Goal: Task Accomplishment & Management: Manage account settings

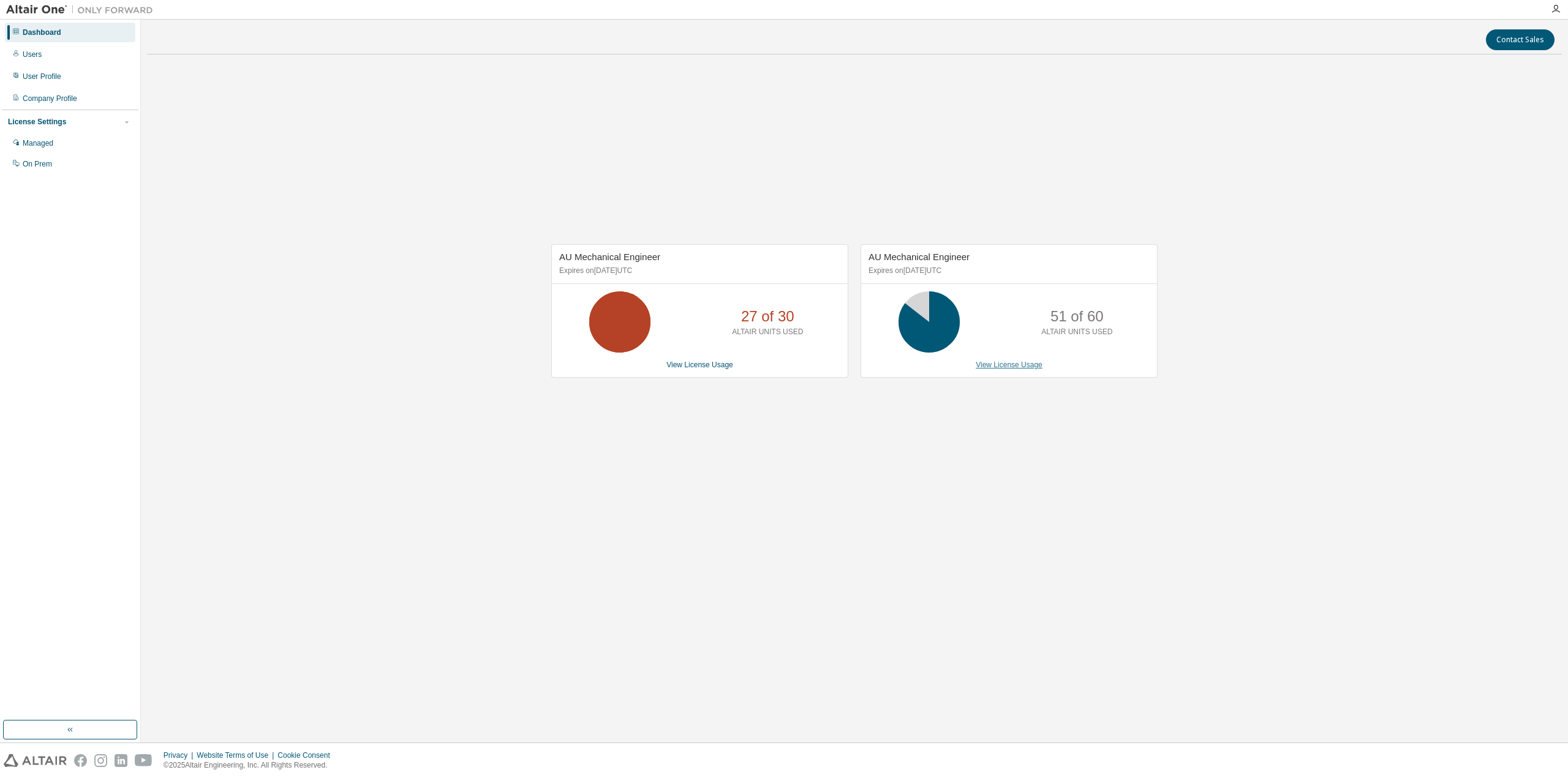
click at [993, 368] on link "View License Usage" at bounding box center [1009, 364] width 67 height 9
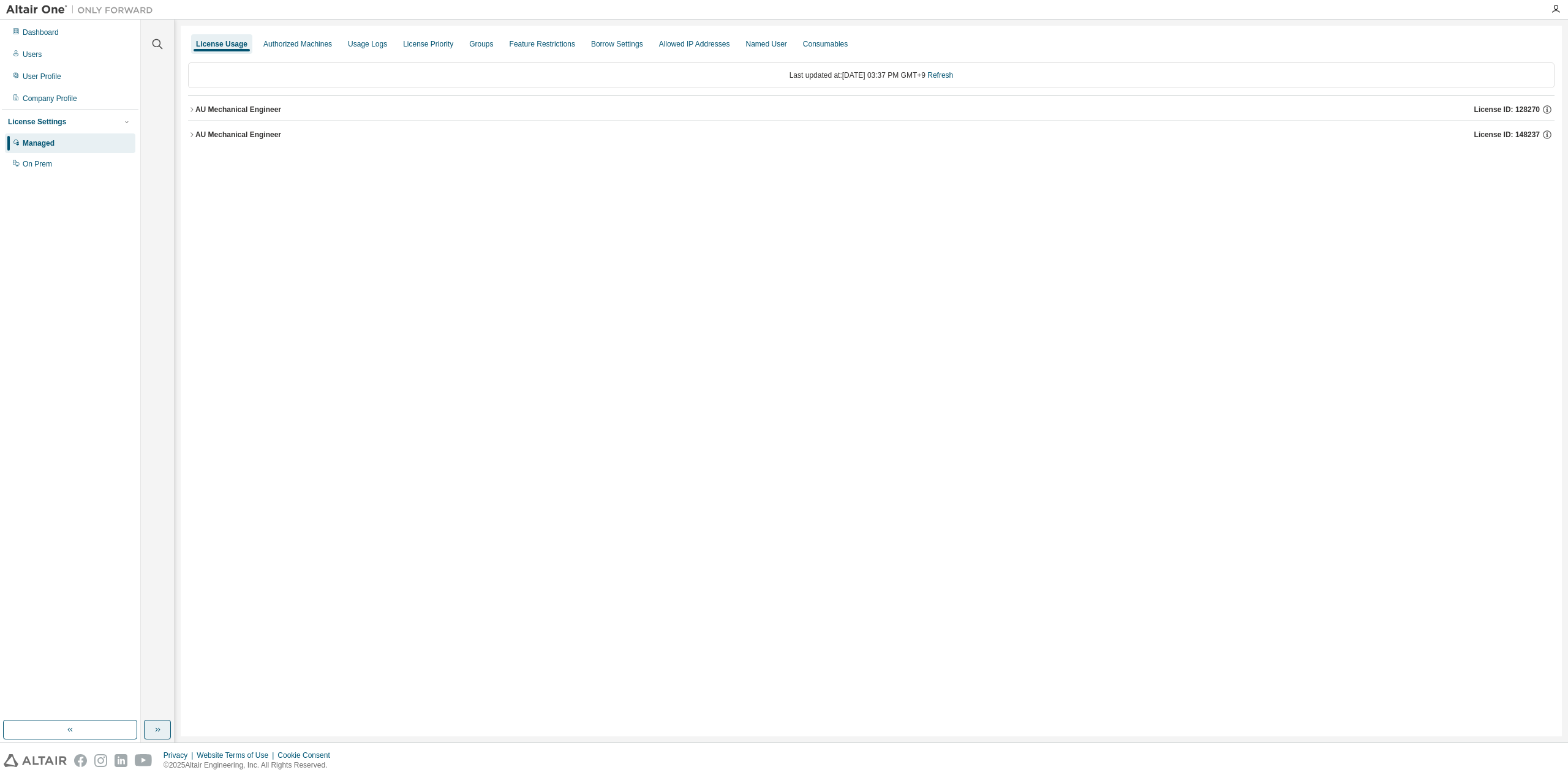
click at [160, 736] on button "button" at bounding box center [157, 730] width 27 height 20
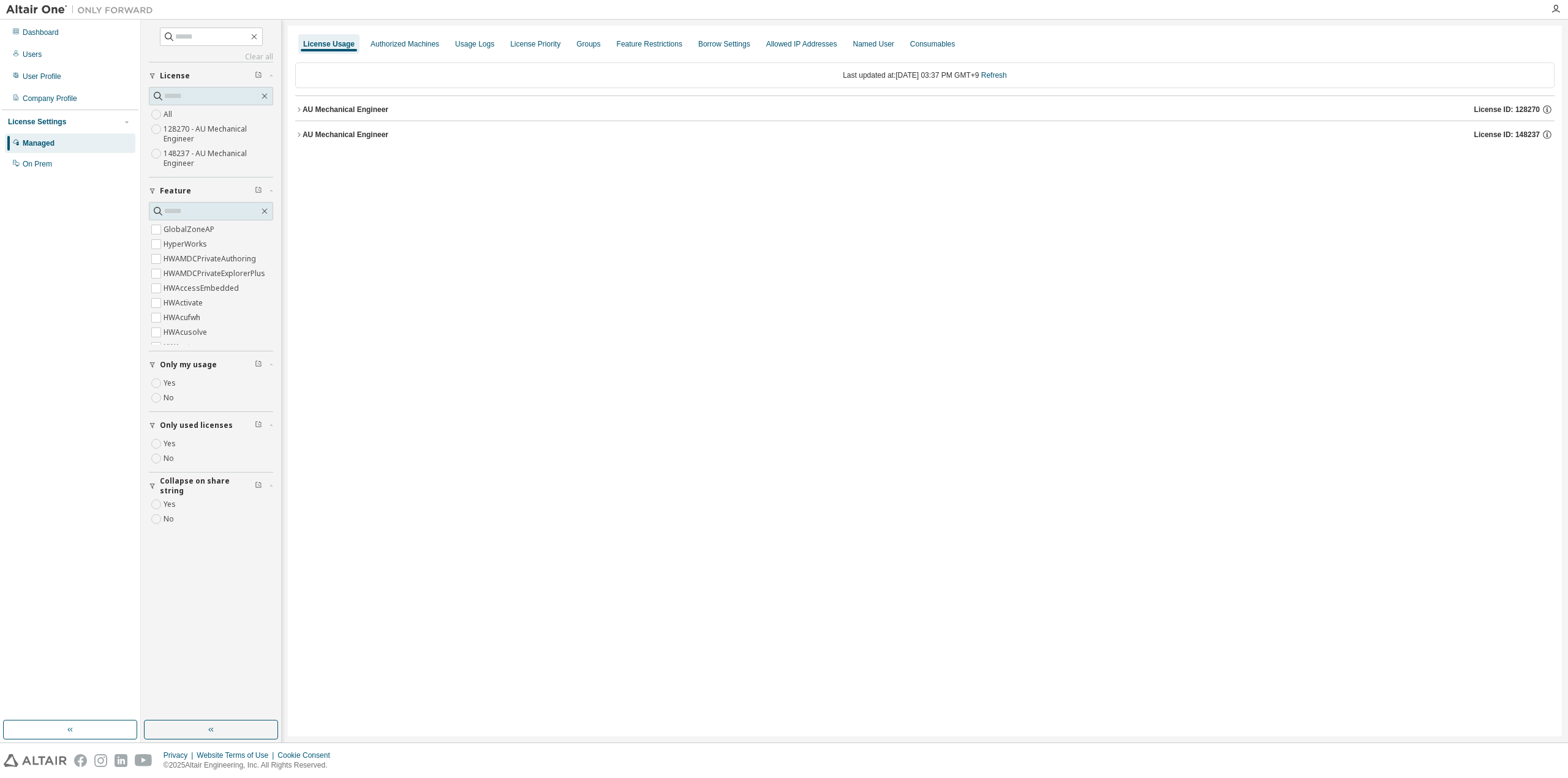
click at [172, 446] on label "Yes" at bounding box center [171, 444] width 14 height 14
click at [266, 94] on icon "button" at bounding box center [264, 96] width 10 height 10
click at [1007, 74] on link "Refresh" at bounding box center [994, 75] width 26 height 9
click at [308, 132] on div "AU Mechanical Engineer" at bounding box center [345, 134] width 86 height 10
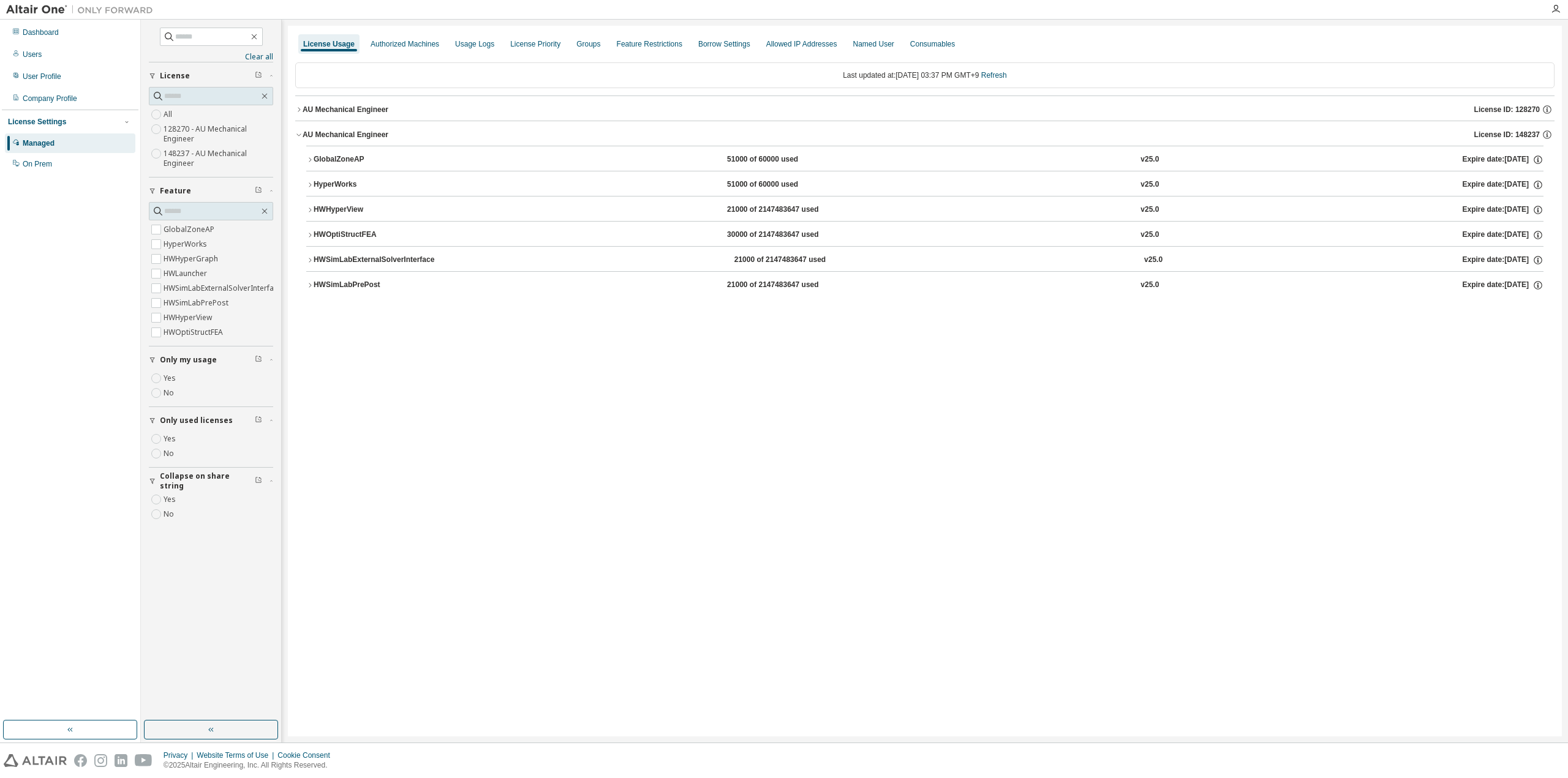
click at [317, 107] on div "AU Mechanical Engineer" at bounding box center [345, 109] width 86 height 10
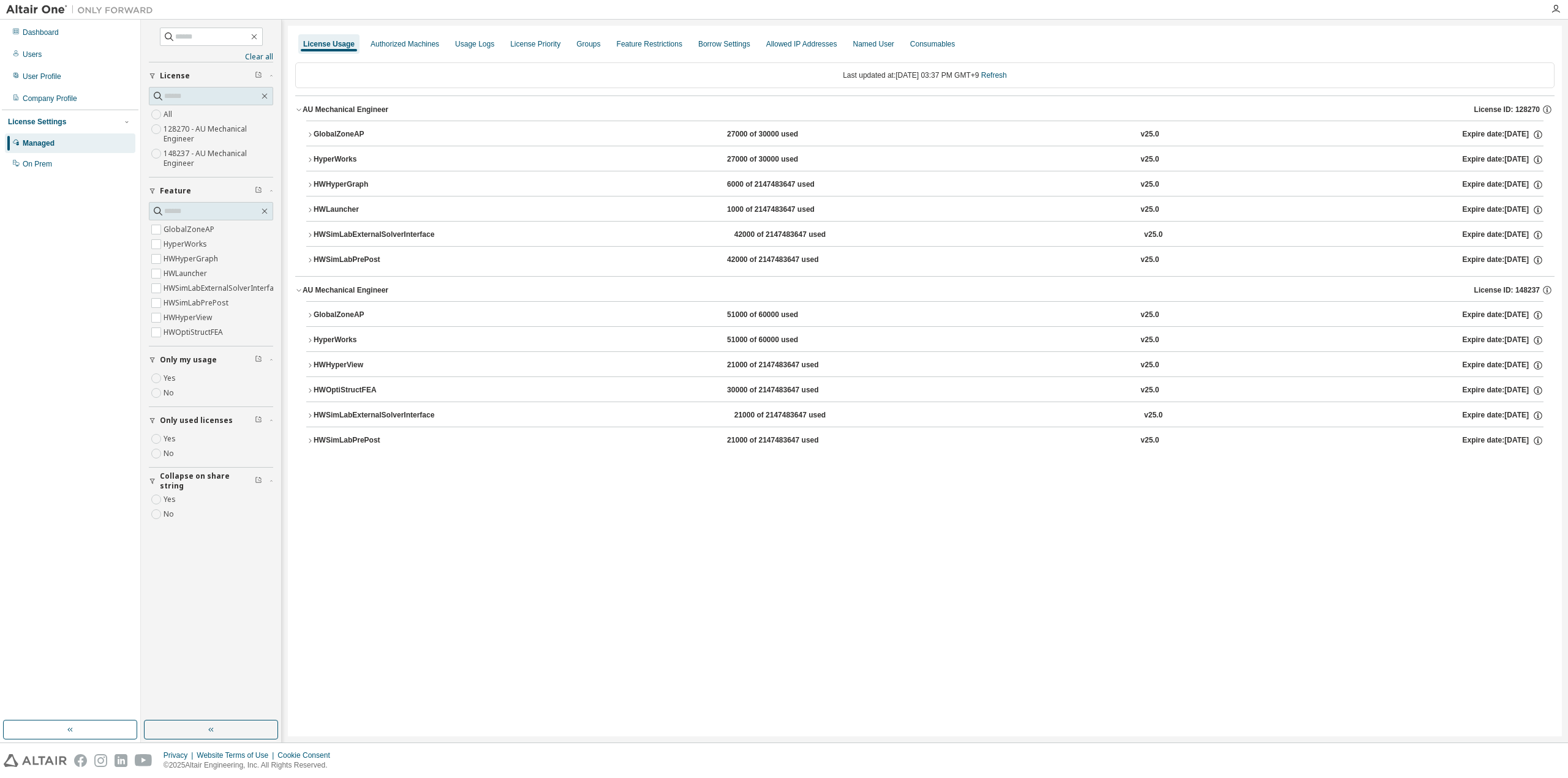
click at [338, 312] on div "GlobalZoneAP" at bounding box center [369, 315] width 110 height 11
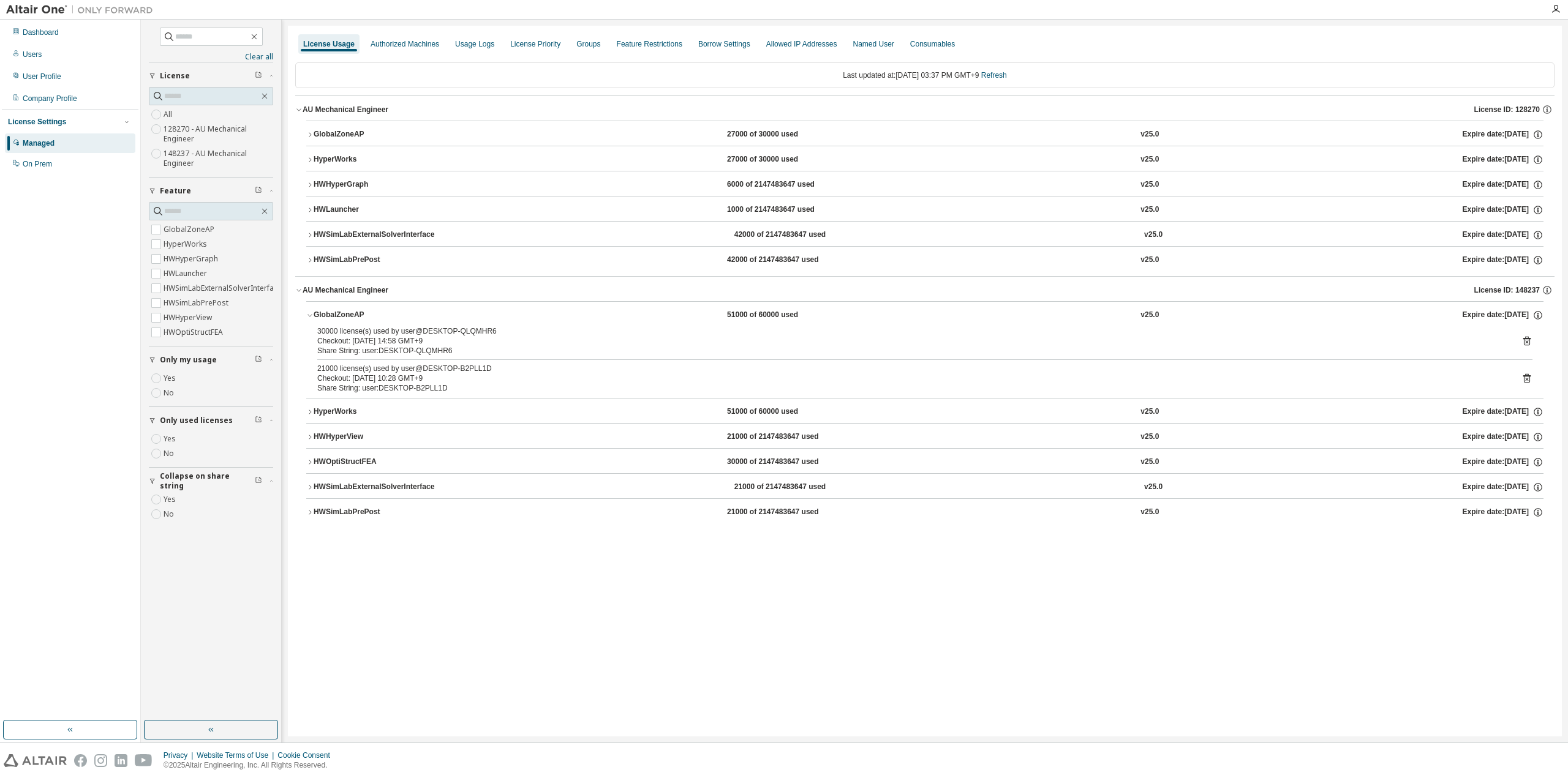
click at [349, 130] on div "GlobalZoneAP" at bounding box center [369, 134] width 110 height 11
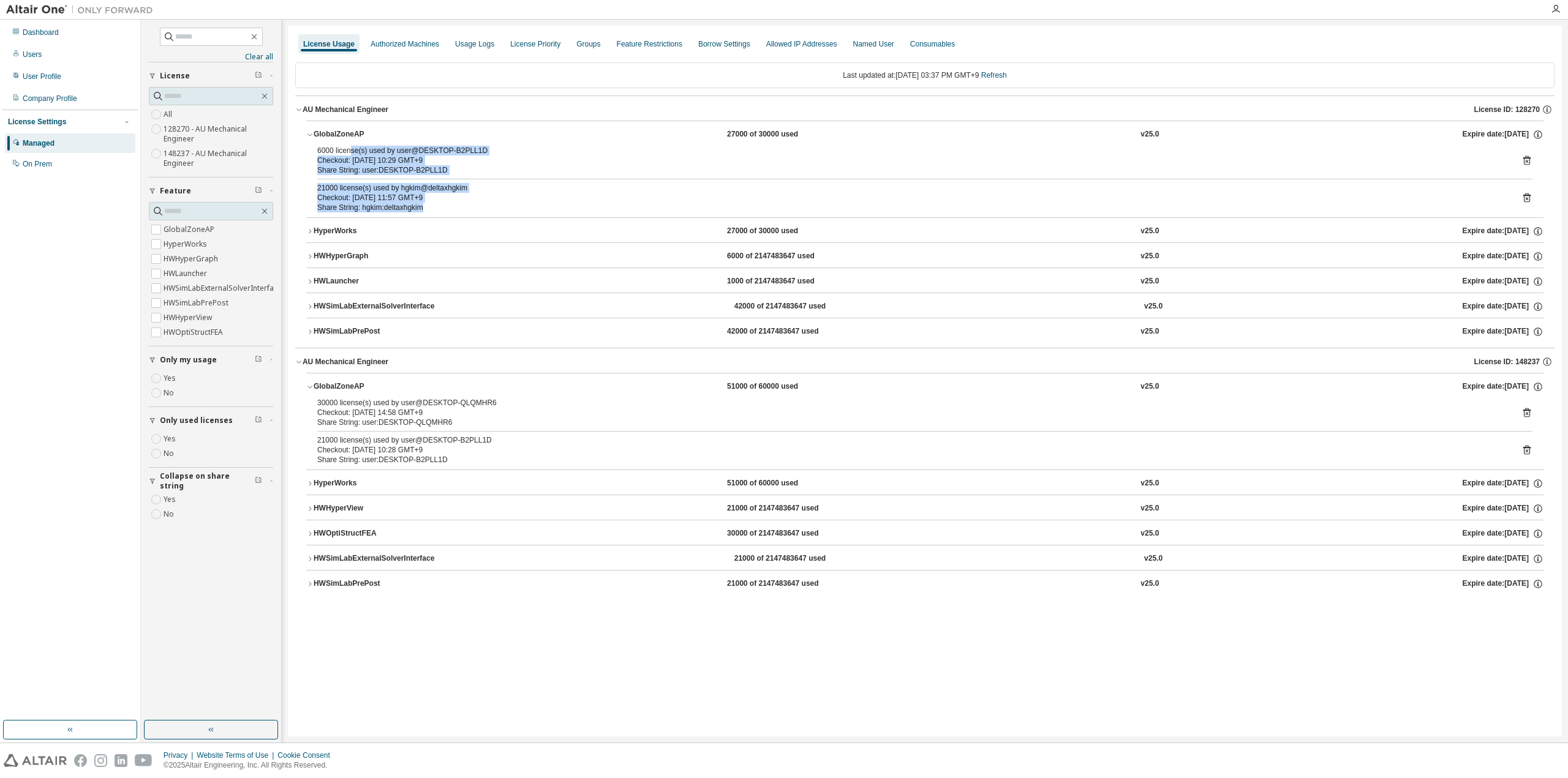
drag, startPoint x: 361, startPoint y: 158, endPoint x: 441, endPoint y: 213, distance: 97.1
click at [441, 213] on div "6000 license(s) used by user@DESKTOP-B2PLL1D Checkout: 2025-08-18 10:29 GMT+9 S…" at bounding box center [925, 181] width 1237 height 71
drag, startPoint x: 429, startPoint y: 211, endPoint x: 299, endPoint y: 151, distance: 143.2
click at [299, 151] on div "GlobalZoneAP 27000 of 30000 used v25.0 Expire date: 2025-11-18 6000 license(s) …" at bounding box center [924, 234] width 1259 height 227
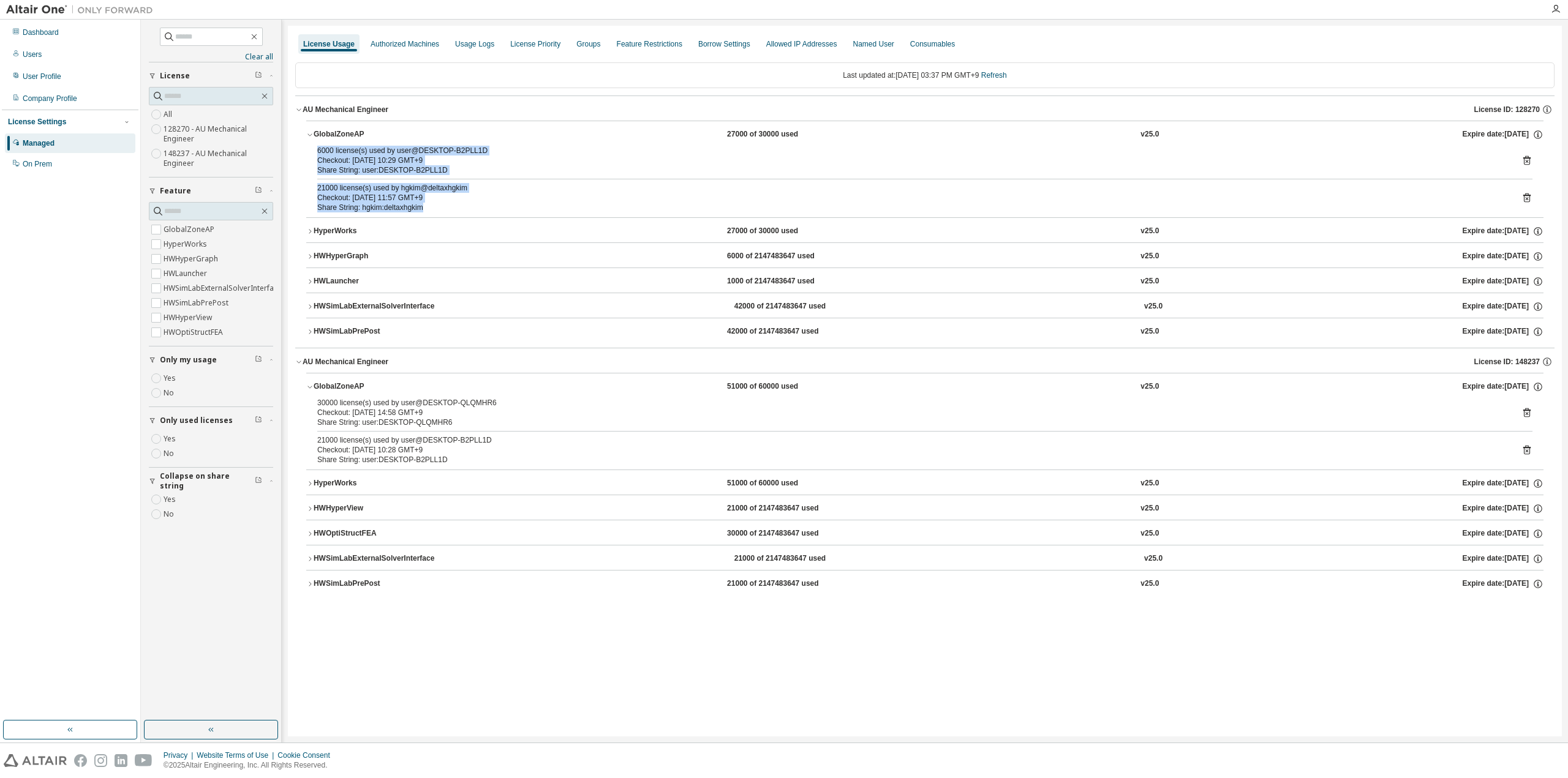
click at [403, 168] on div "Share String: user:DESKTOP-B2PLL1D" at bounding box center [910, 170] width 1186 height 10
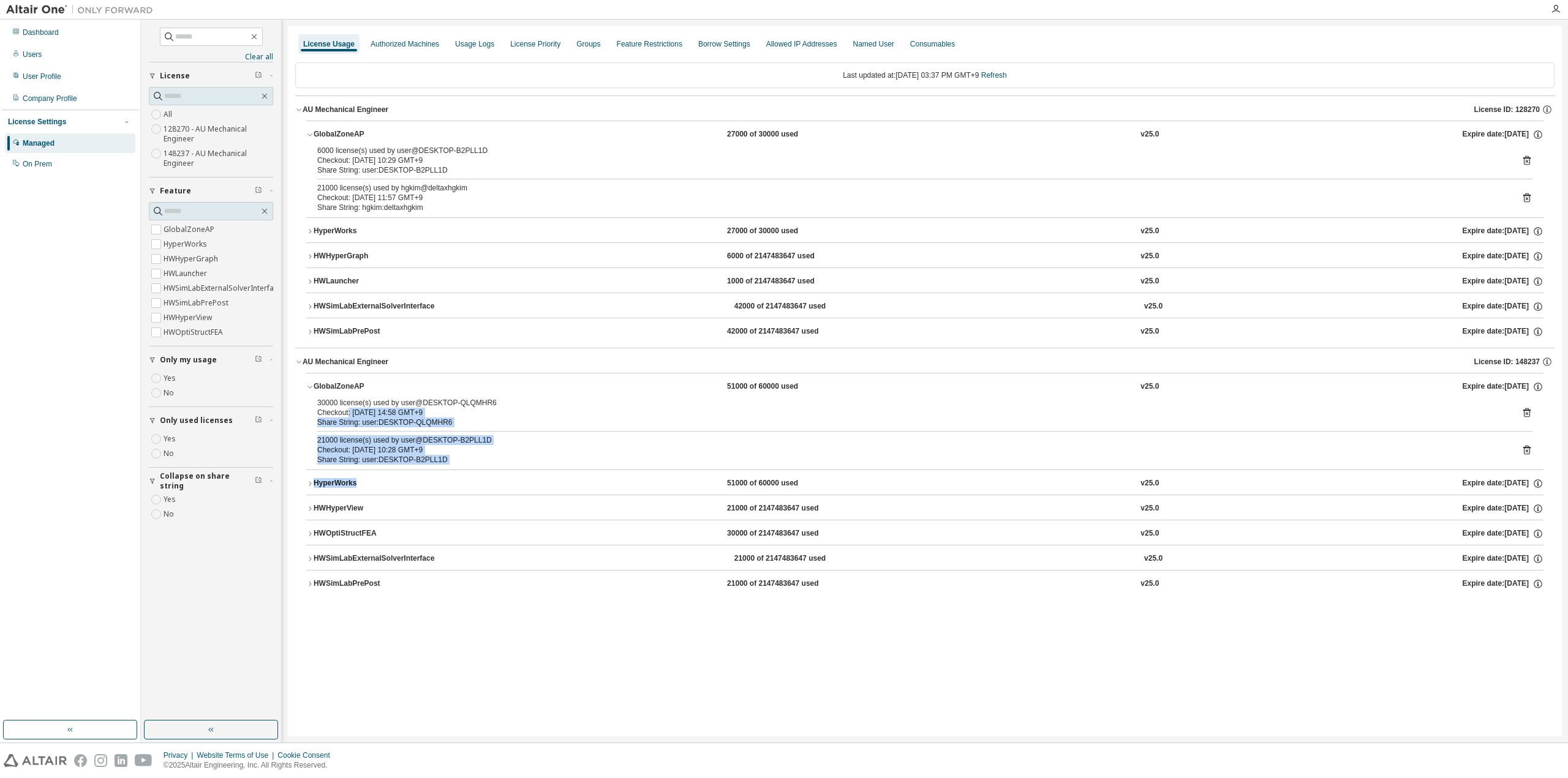
drag, startPoint x: 346, startPoint y: 414, endPoint x: 410, endPoint y: 467, distance: 83.1
click at [410, 467] on div "GlobalZoneAP 51000 of 60000 used v25.0 Expire date: 2025-11-18 30000 license(s)…" at bounding box center [925, 484] width 1237 height 222
click at [410, 470] on button "HyperWorks 51000 of 60000 used v25.0 Expire date: 2025-11-18" at bounding box center [925, 483] width 1237 height 27
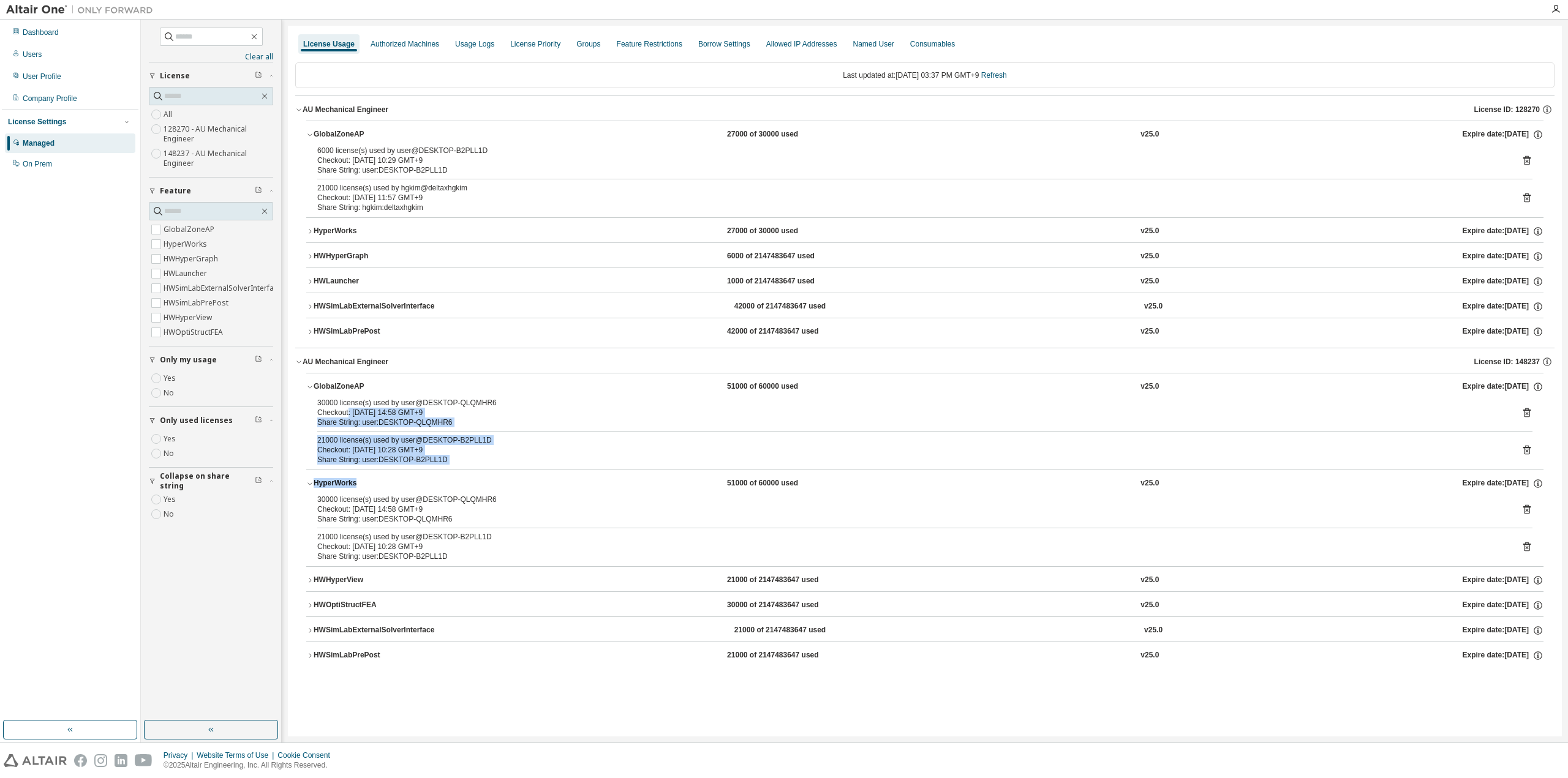
click at [407, 455] on div "Share String: user:DESKTOP-B2PLL1D" at bounding box center [910, 459] width 1186 height 10
click at [387, 451] on div "Checkout: 2025-08-18 10:28 GMT+9" at bounding box center [910, 450] width 1186 height 10
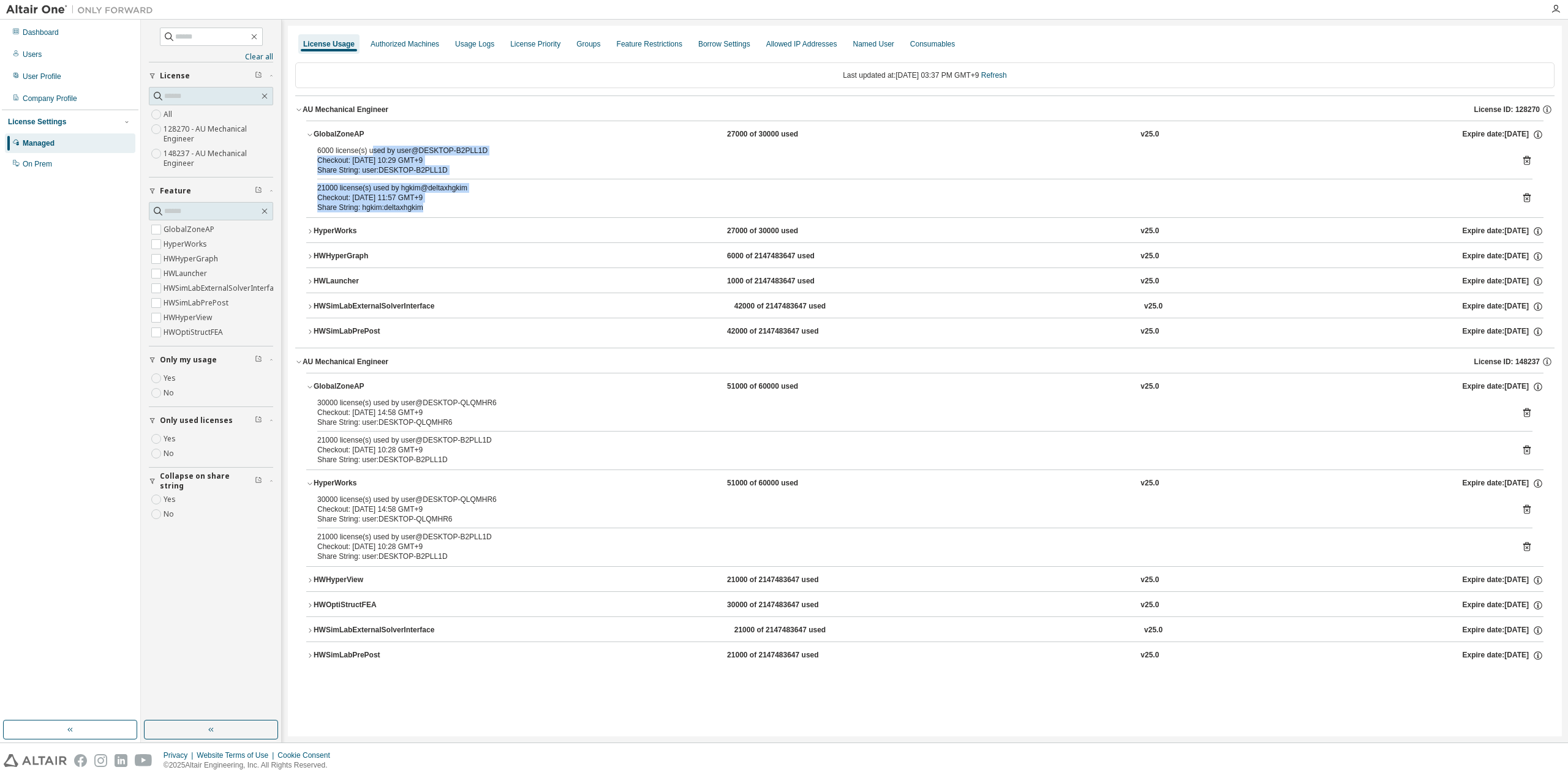
drag, startPoint x: 384, startPoint y: 154, endPoint x: 442, endPoint y: 205, distance: 77.2
click at [442, 205] on div "6000 license(s) used by user@DESKTOP-B2PLL1D Checkout: 2025-08-18 10:29 GMT+9 S…" at bounding box center [925, 181] width 1237 height 71
click at [442, 205] on div "Share String: hgkim:deltaxhgkim" at bounding box center [910, 207] width 1186 height 10
drag, startPoint x: 443, startPoint y: 205, endPoint x: 356, endPoint y: 159, distance: 98.4
click at [356, 159] on div "6000 license(s) used by user@DESKTOP-B2PLL1D Checkout: 2025-08-18 10:29 GMT+9 S…" at bounding box center [925, 181] width 1237 height 71
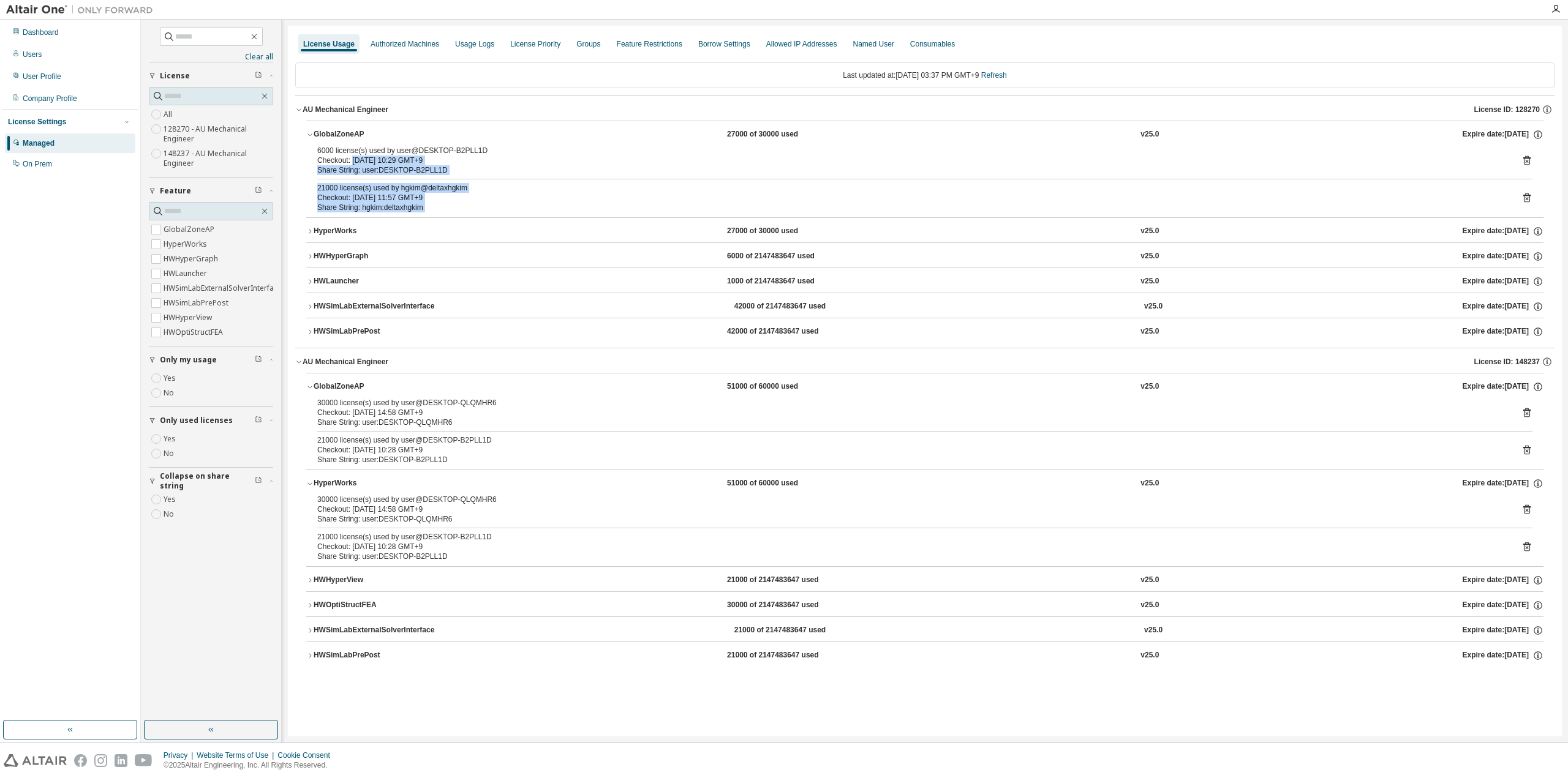
click at [356, 159] on div "Checkout: 2025-08-18 10:29 GMT+9" at bounding box center [910, 160] width 1186 height 10
click at [535, 47] on div "License Priority" at bounding box center [535, 44] width 50 height 10
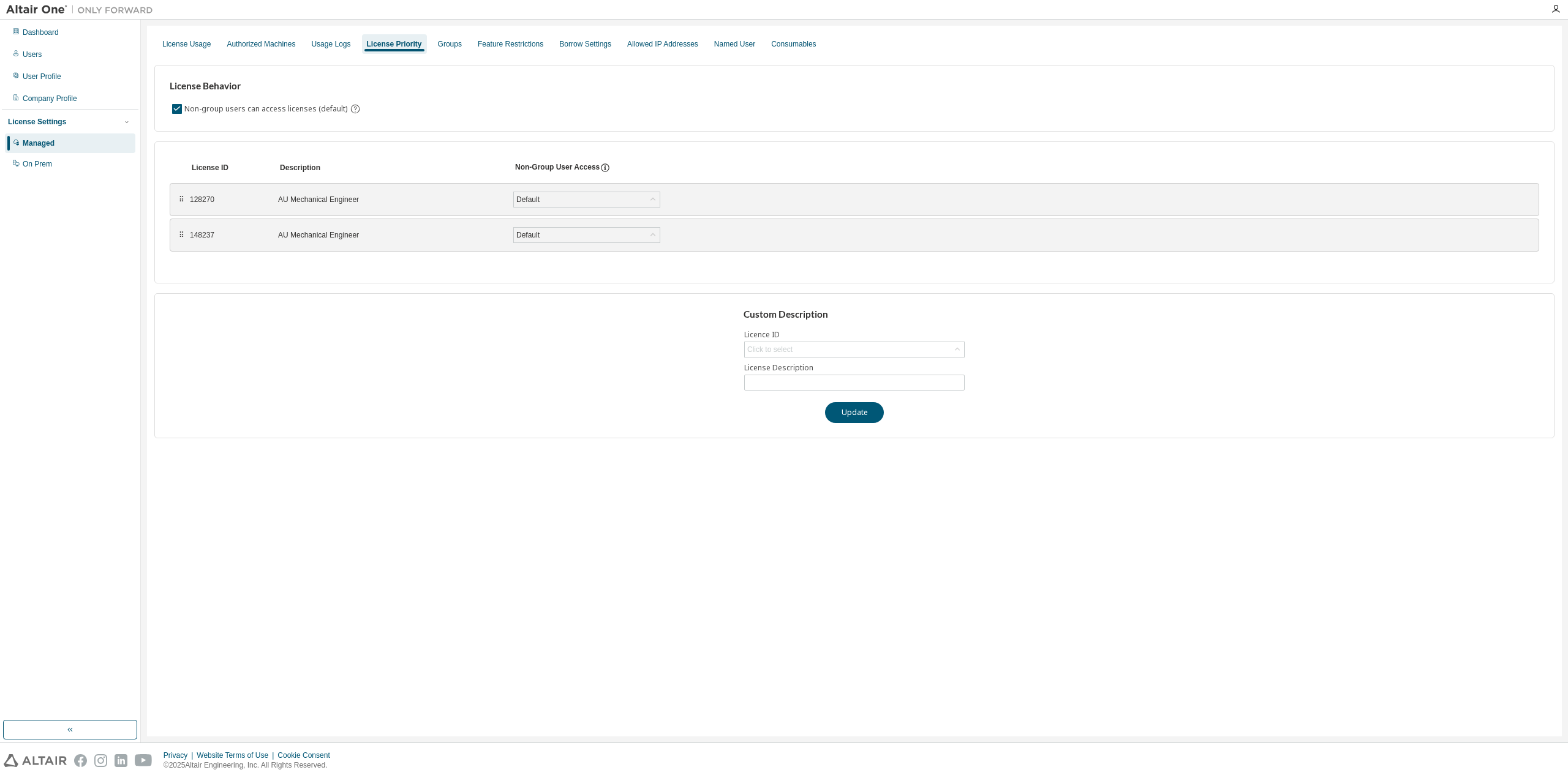
click at [176, 232] on div "⠿ 148237 AU Mechanical Engineer Default Save" at bounding box center [854, 235] width 1370 height 33
drag, startPoint x: 177, startPoint y: 236, endPoint x: 185, endPoint y: 205, distance: 32.0
click at [185, 205] on div "⠿" at bounding box center [188, 203] width 7 height 10
click at [191, 39] on div "License Usage" at bounding box center [186, 44] width 58 height 20
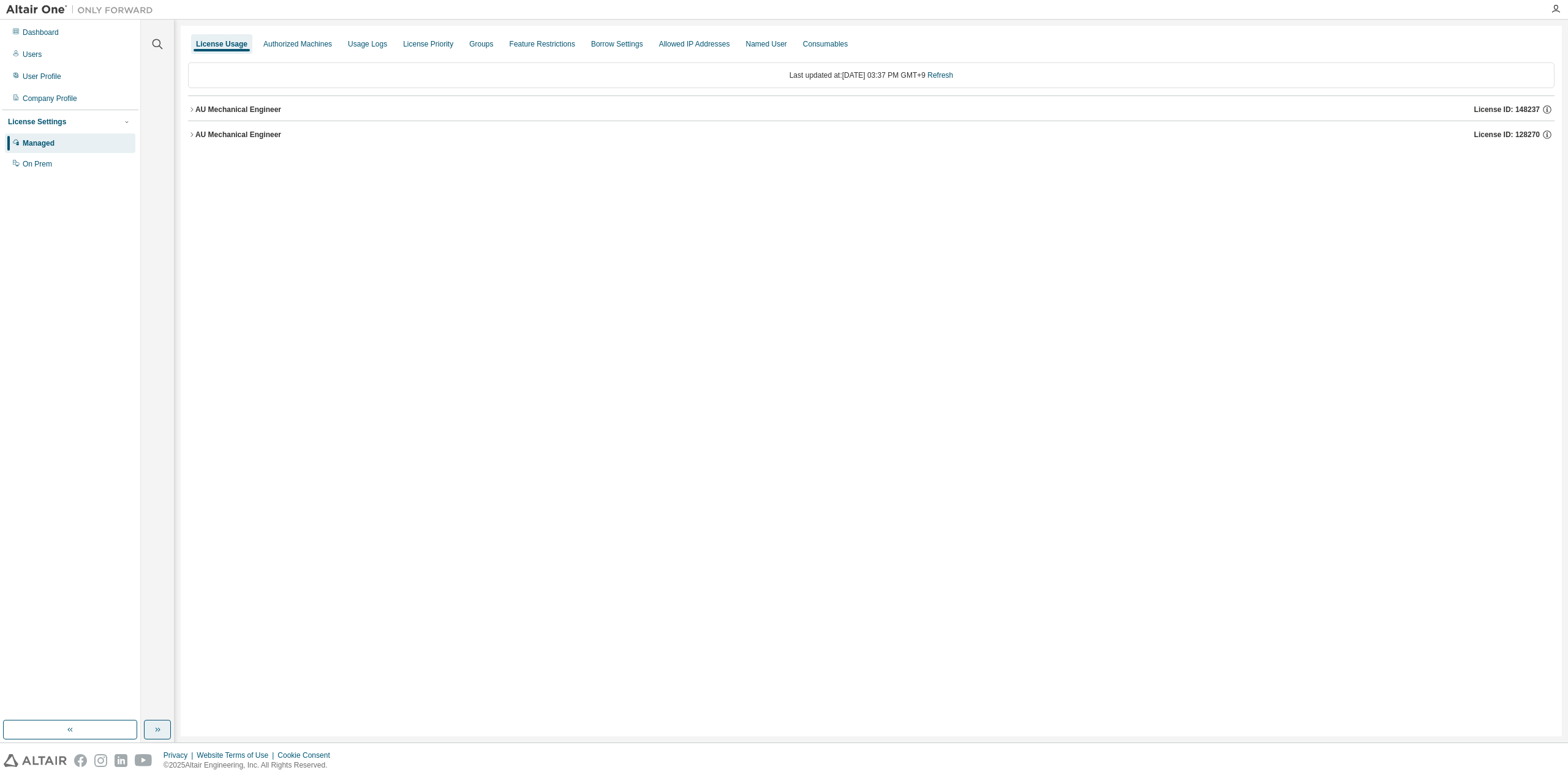
click at [164, 726] on button "button" at bounding box center [157, 730] width 27 height 20
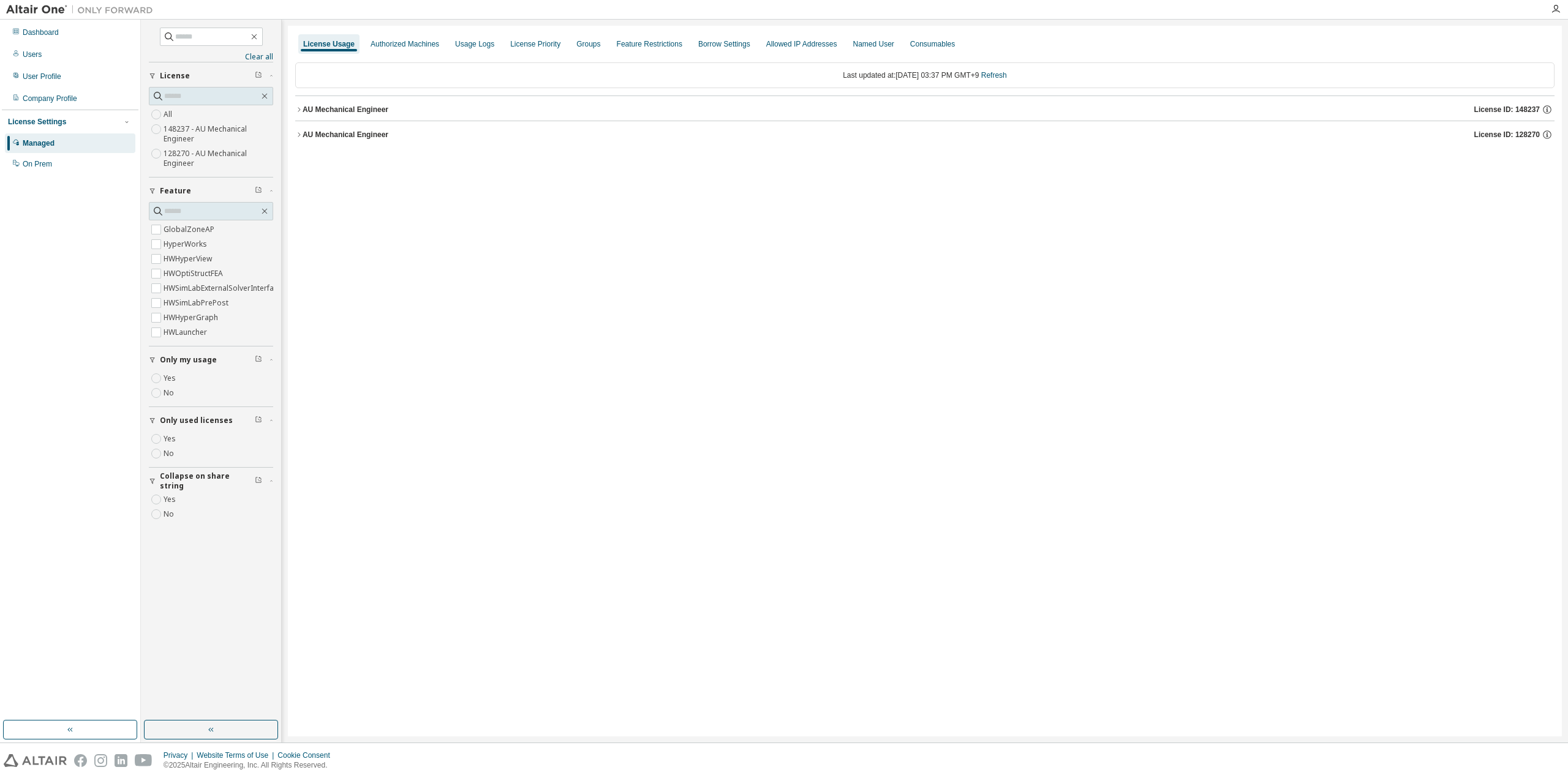
click at [371, 111] on div "AU Mechanical Engineer" at bounding box center [345, 109] width 86 height 10
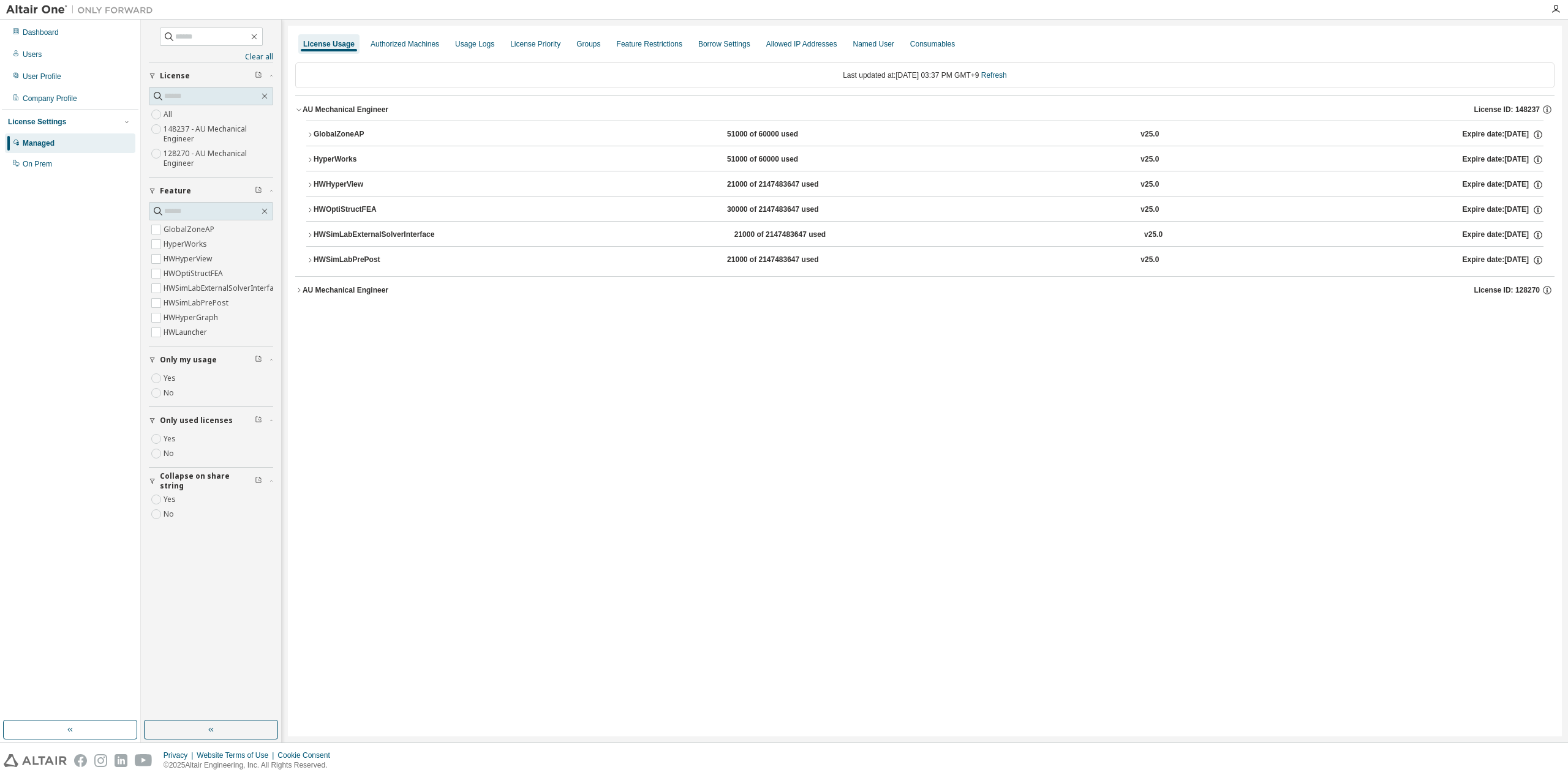
click at [357, 288] on div "AU Mechanical Engineer" at bounding box center [345, 290] width 86 height 10
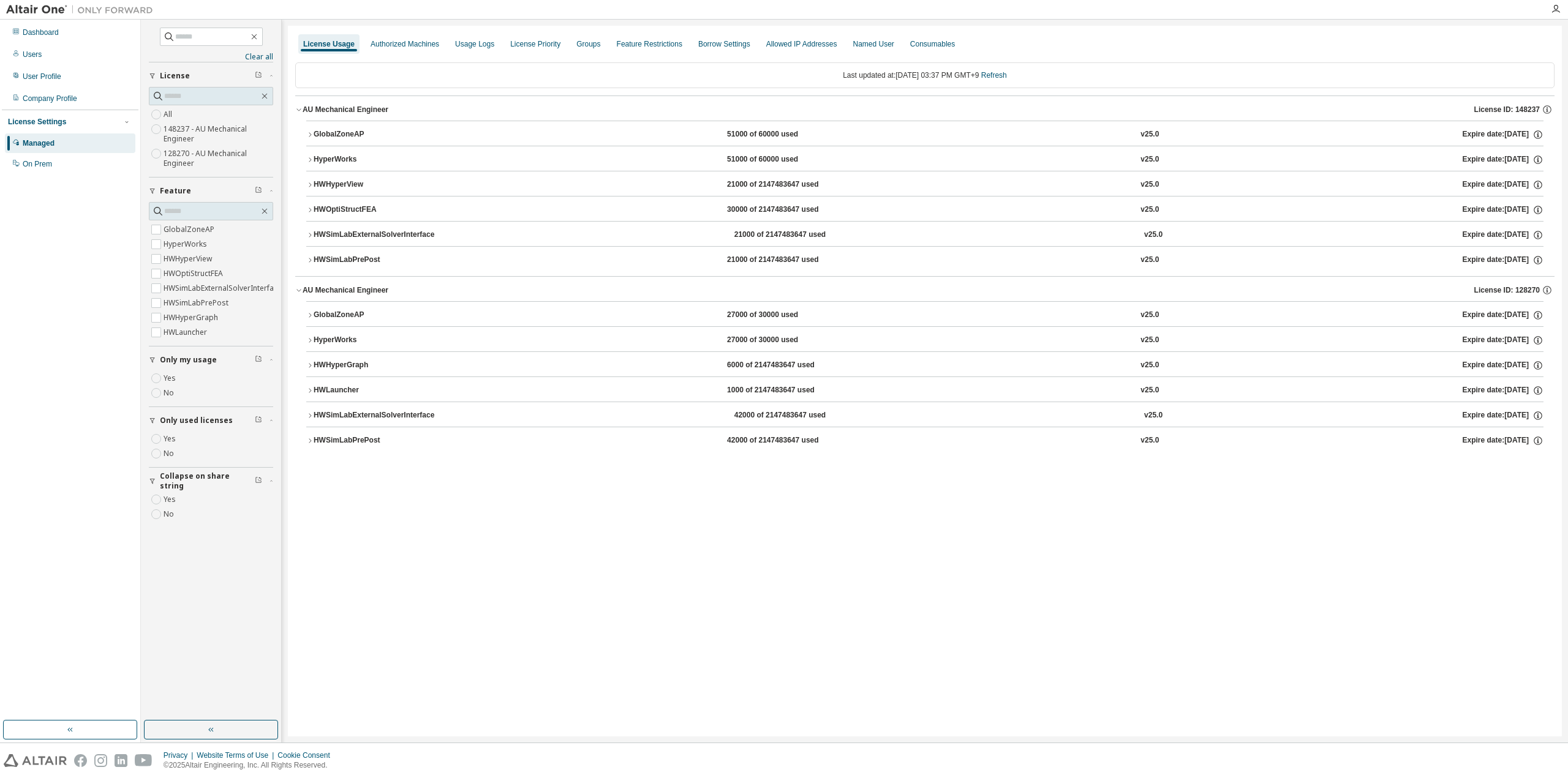
click at [341, 304] on button "GlobalZoneAP 27000 of 30000 used v25.0 Expire date: 2025-11-18" at bounding box center [925, 315] width 1237 height 27
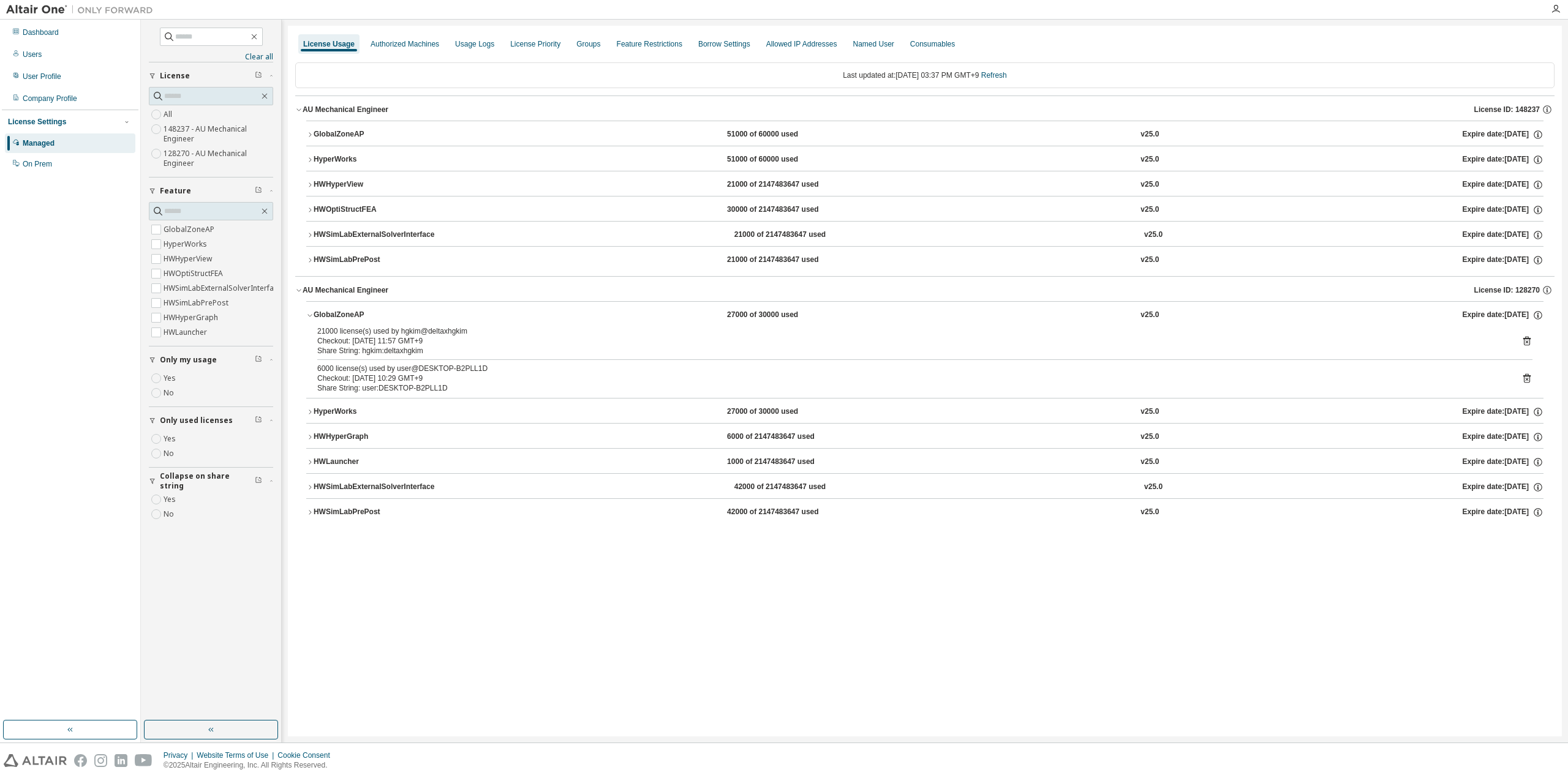
click at [1525, 378] on icon at bounding box center [1526, 379] width 3 height 3
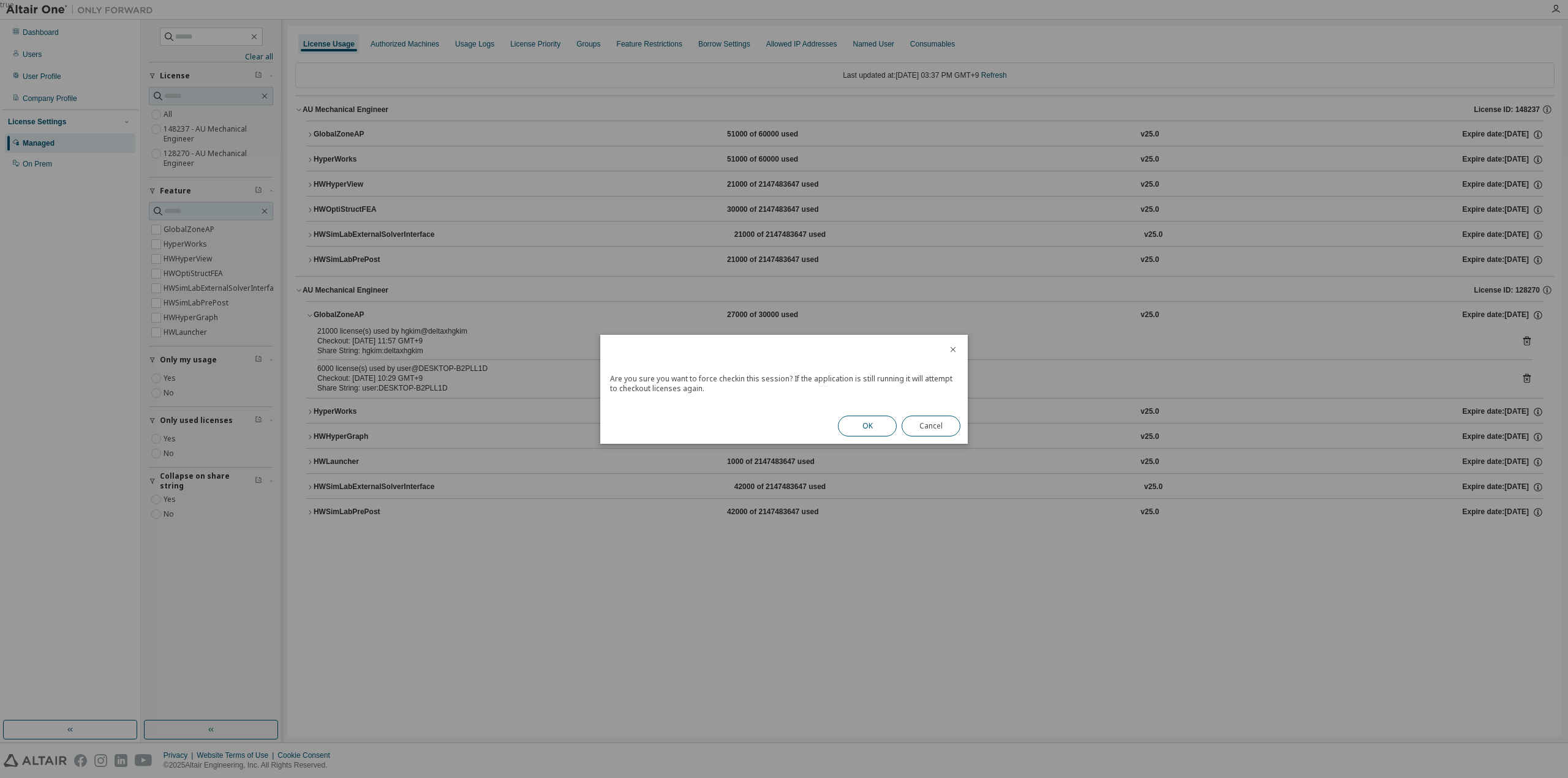
click at [879, 424] on button "OK" at bounding box center [867, 426] width 59 height 21
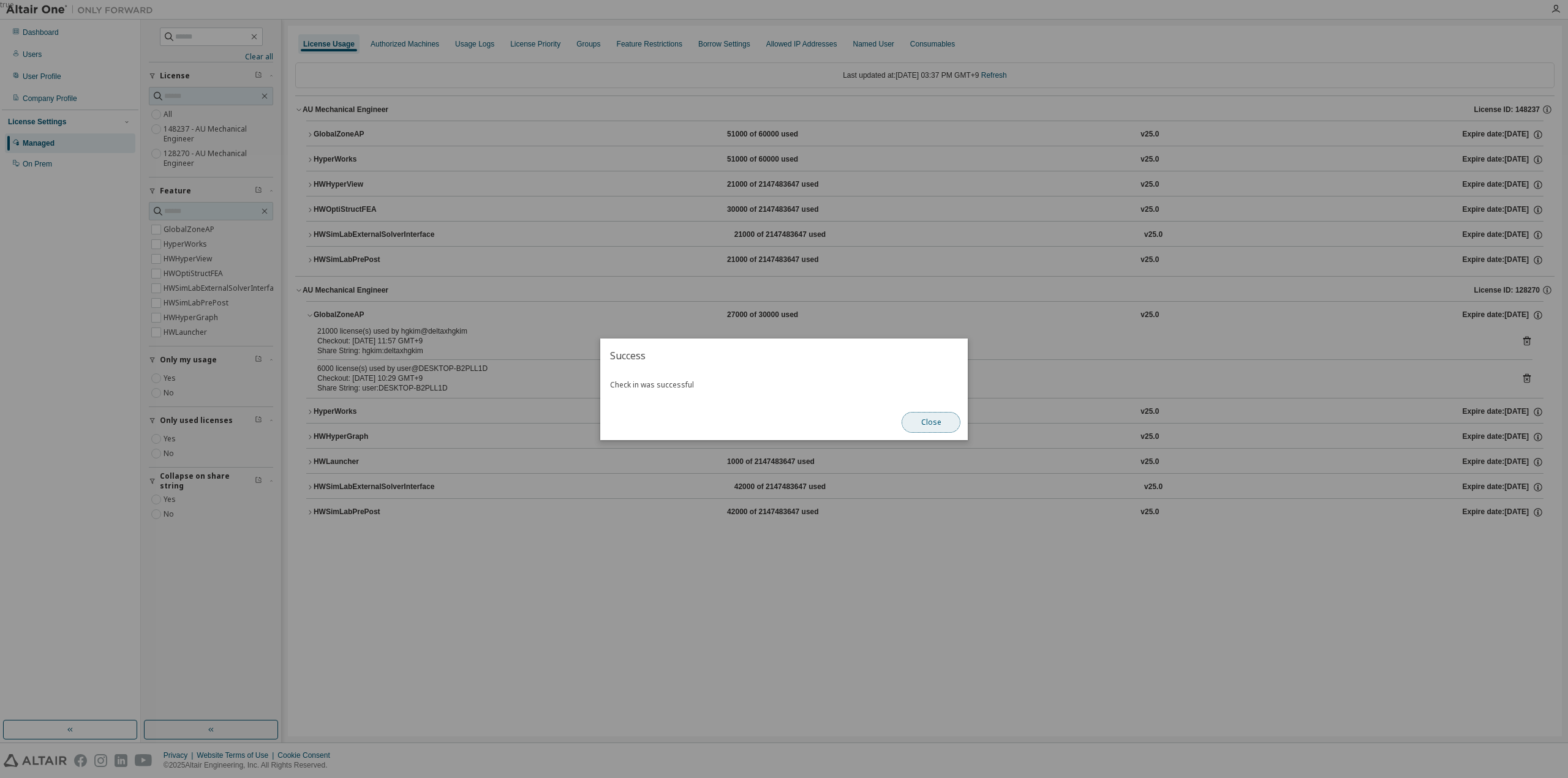
click at [924, 420] on button "Close" at bounding box center [931, 423] width 59 height 21
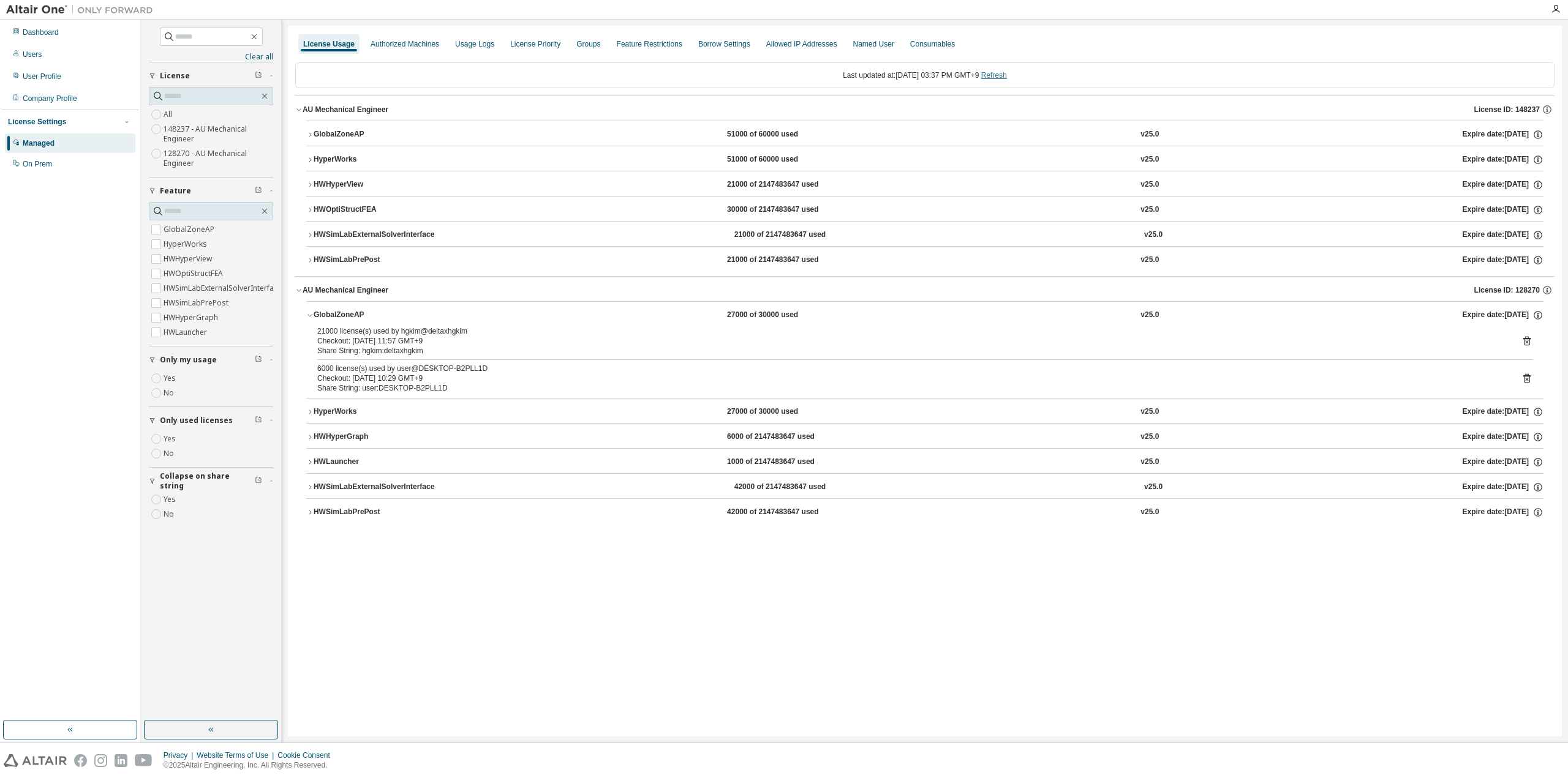
click at [1007, 73] on link "Refresh" at bounding box center [994, 75] width 26 height 9
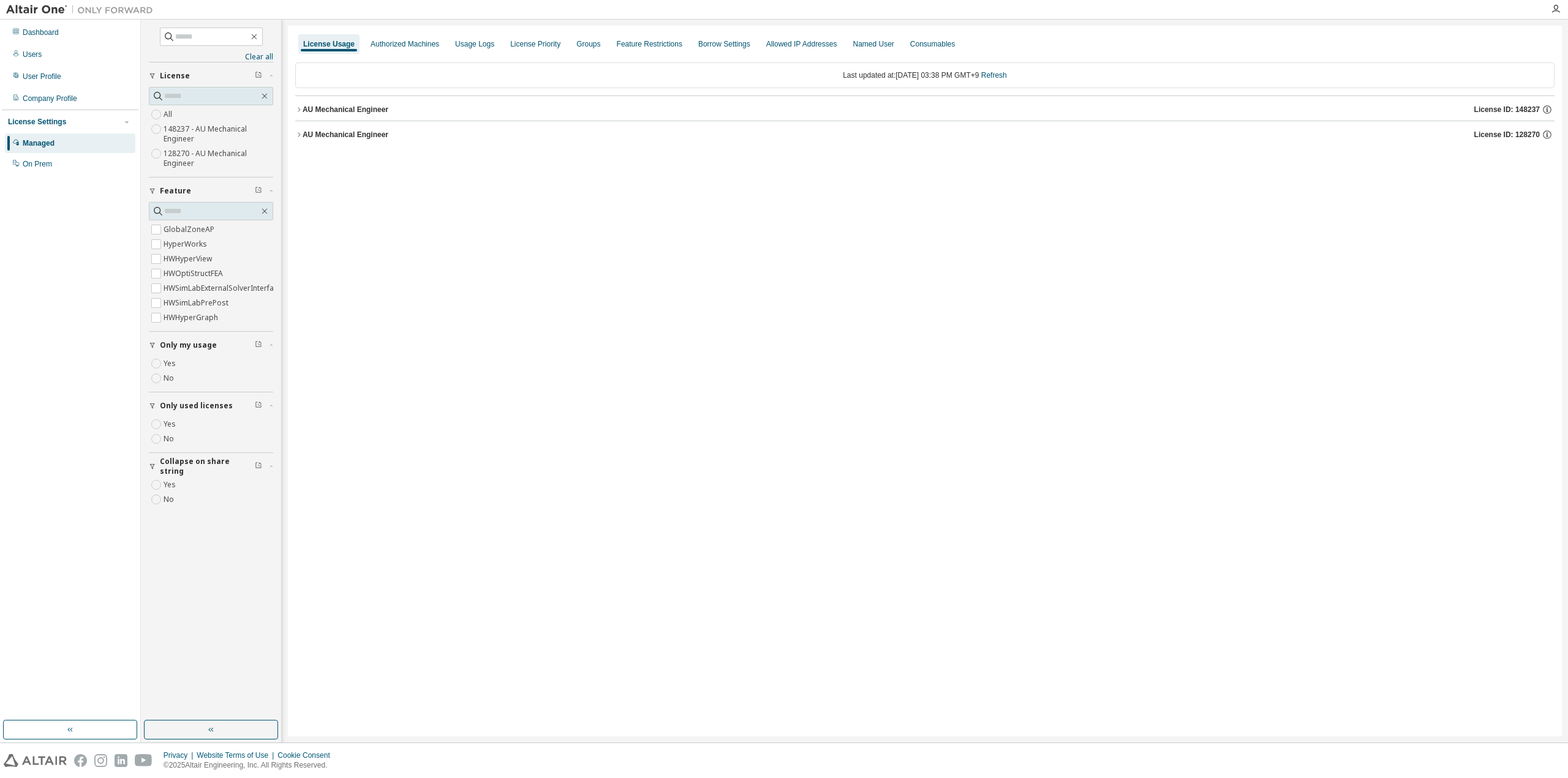
click at [337, 122] on button "AU Mechanical Engineer License ID: 128270" at bounding box center [924, 134] width 1259 height 27
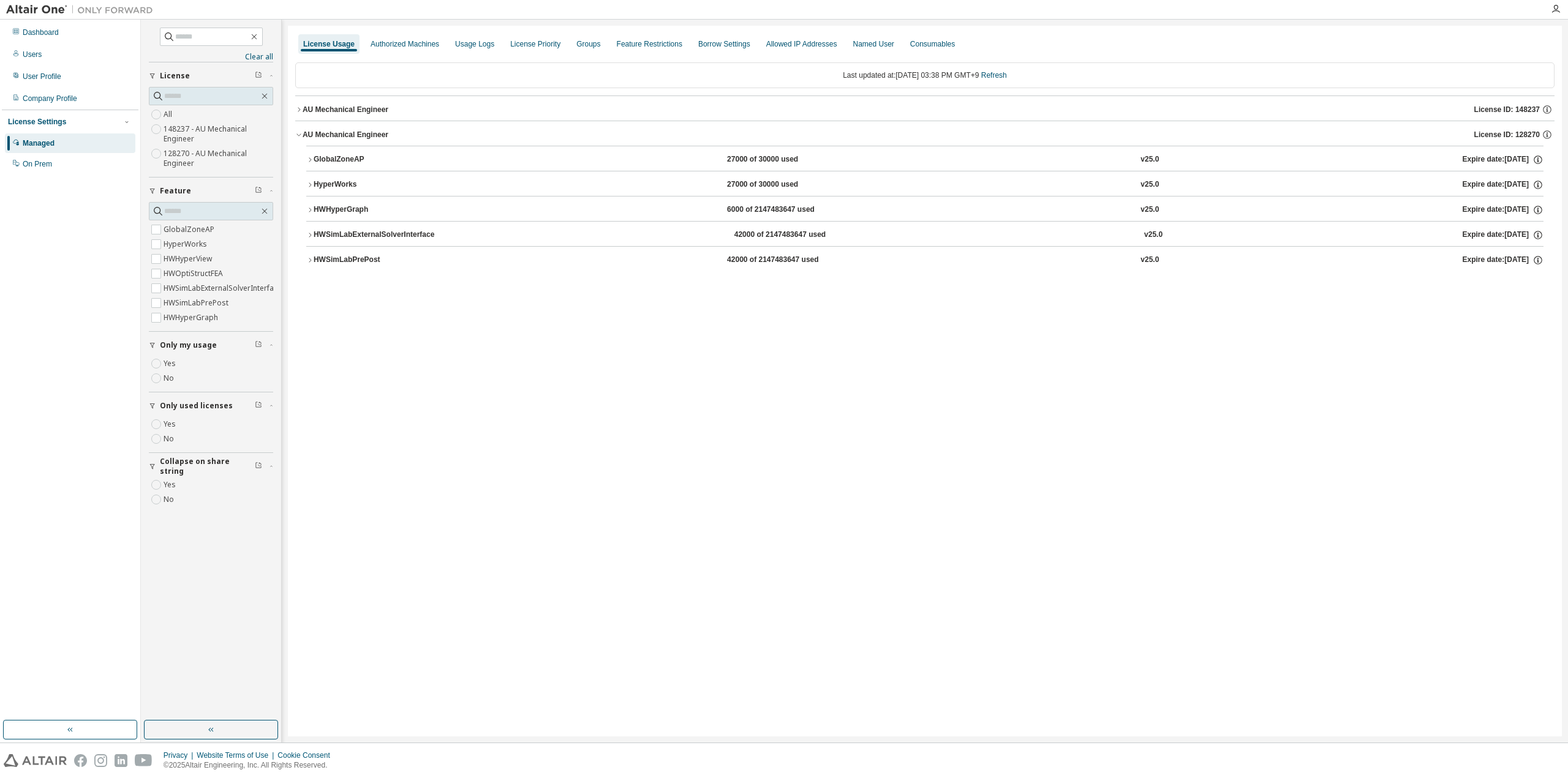
click at [335, 160] on div "GlobalZoneAP" at bounding box center [369, 160] width 110 height 11
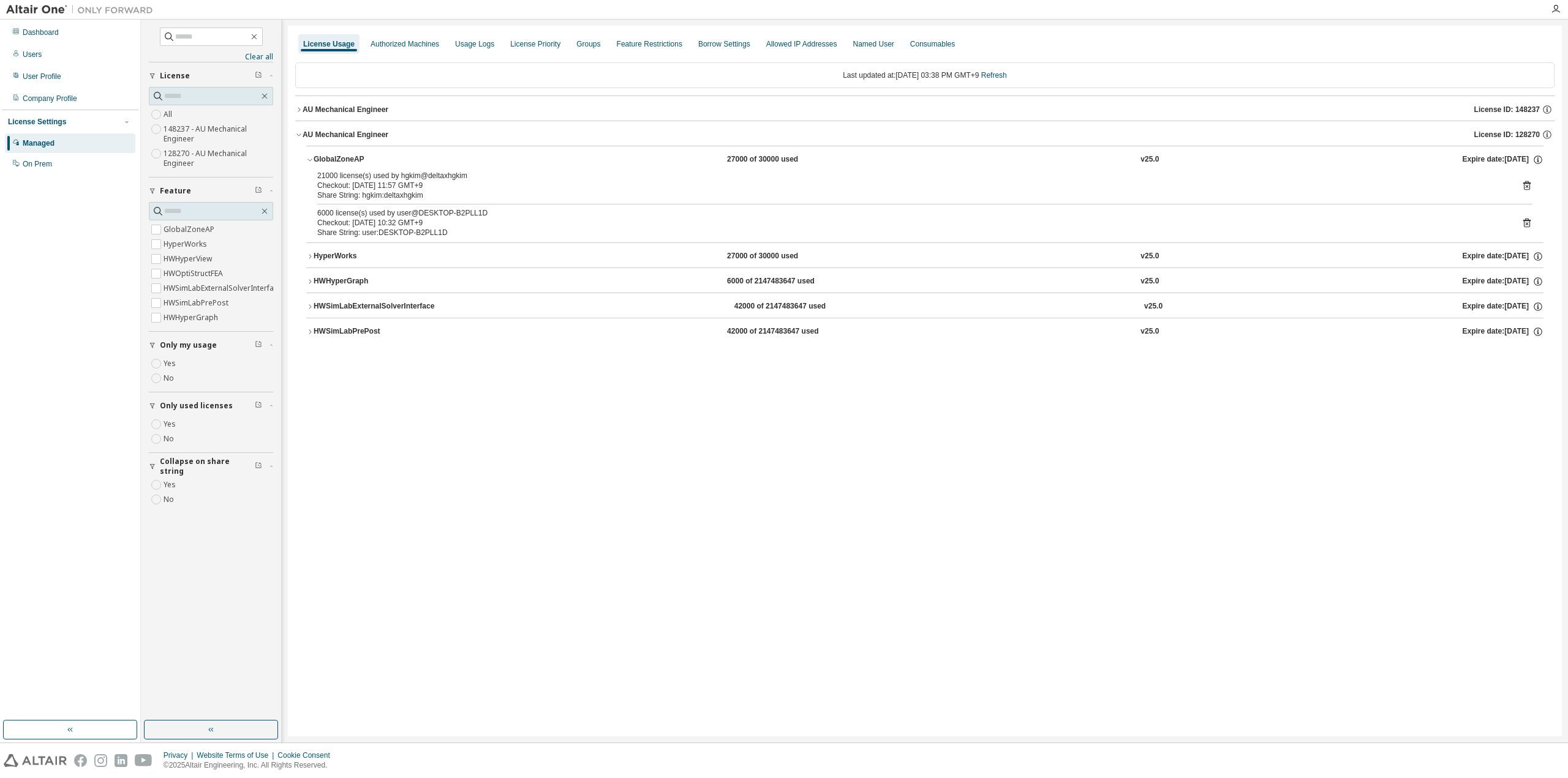
click at [1530, 225] on icon at bounding box center [1527, 222] width 11 height 11
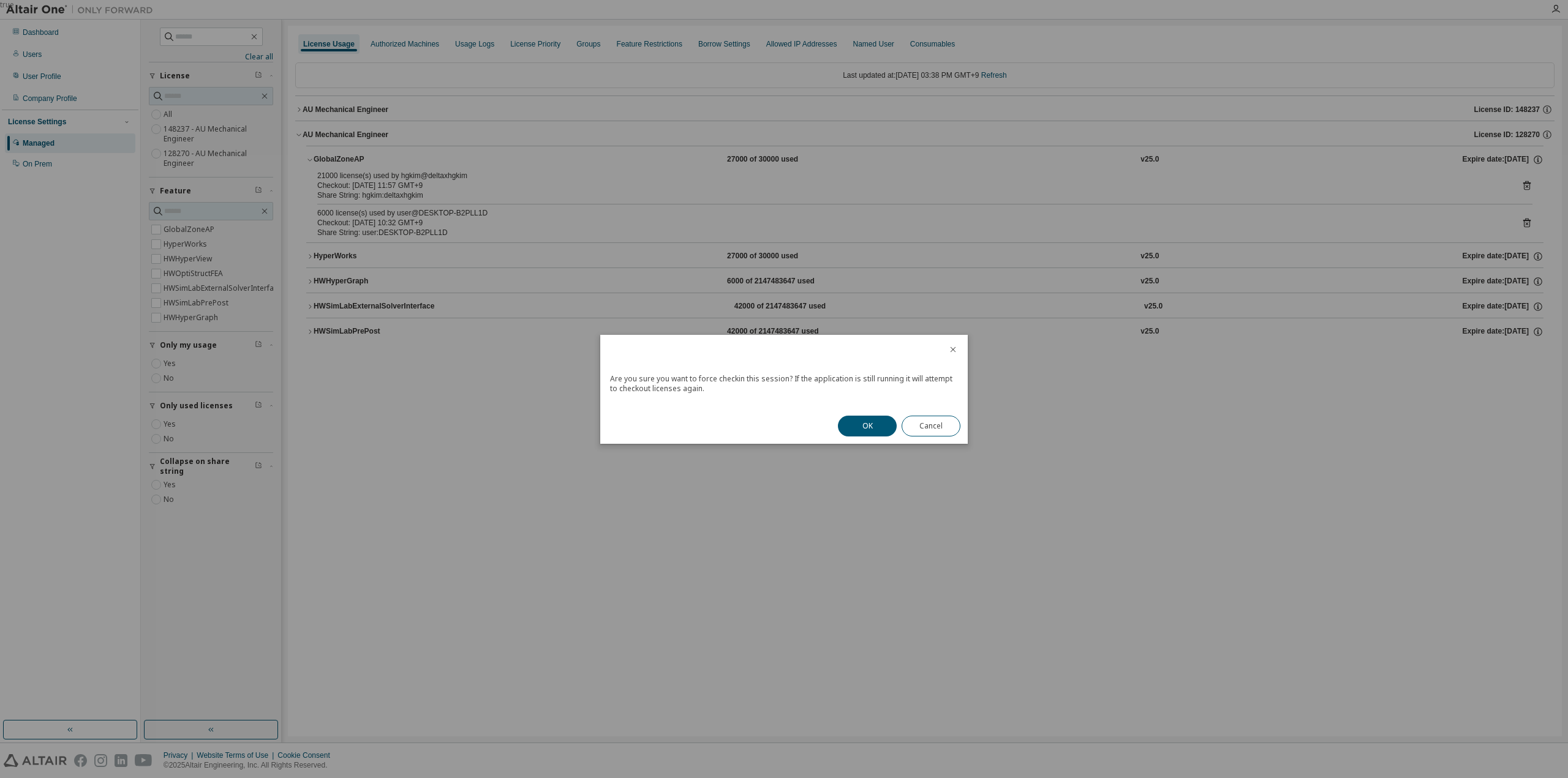
click at [873, 436] on div "OK Cancel" at bounding box center [899, 426] width 137 height 35
click at [879, 419] on button "OK" at bounding box center [867, 426] width 59 height 21
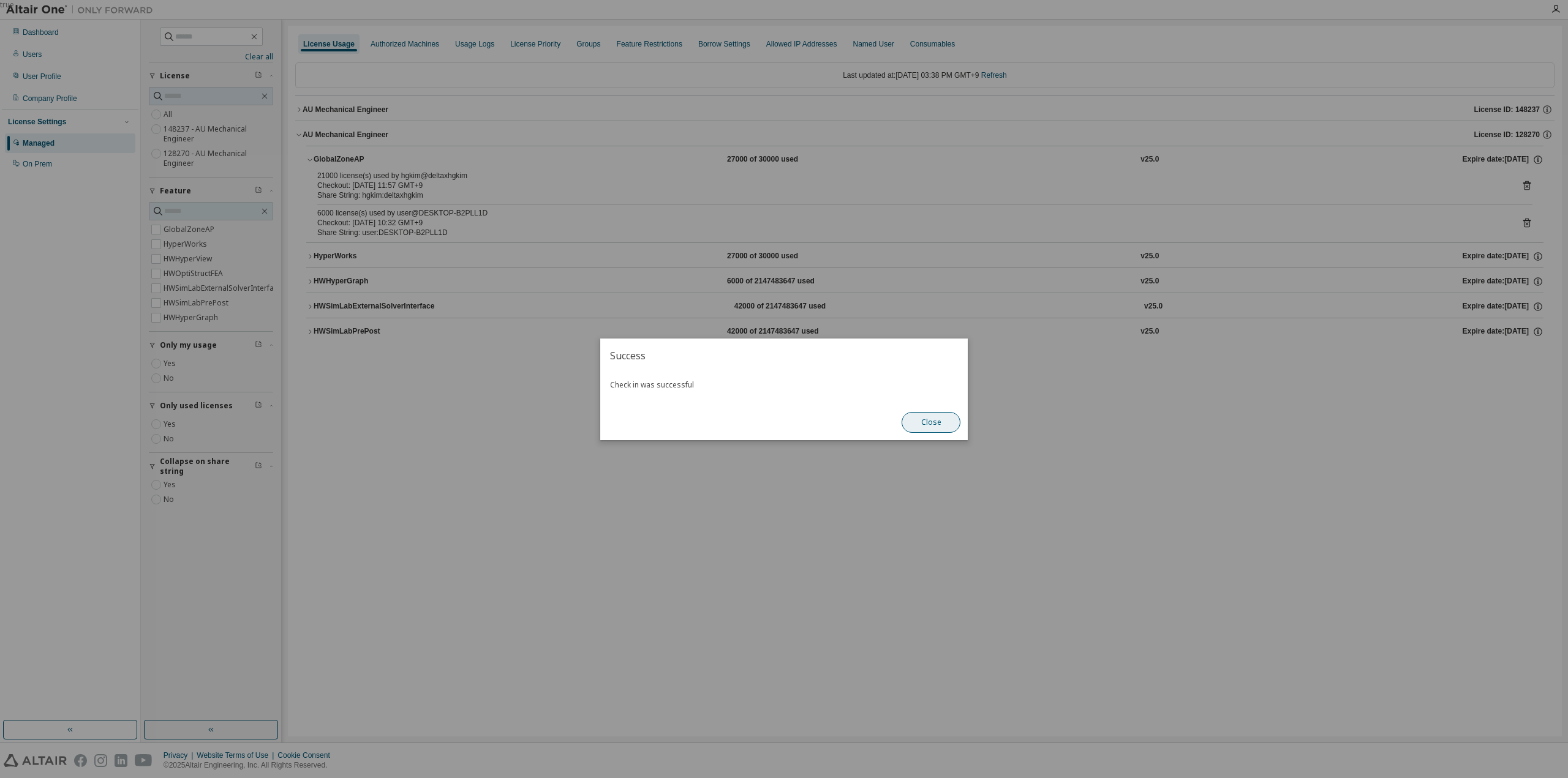
click at [930, 423] on button "Close" at bounding box center [931, 423] width 59 height 21
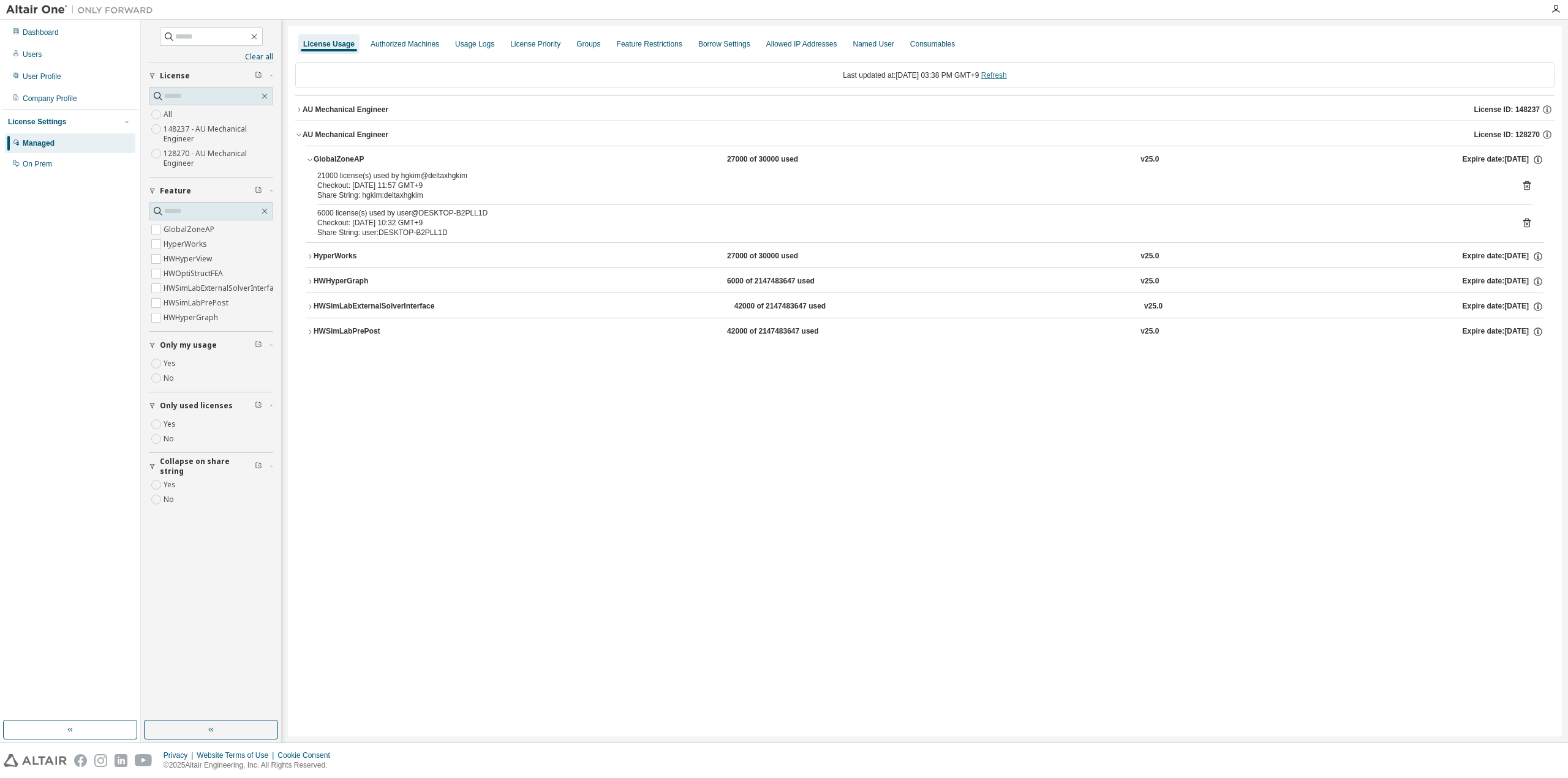
click at [1002, 73] on link "Refresh" at bounding box center [994, 75] width 26 height 9
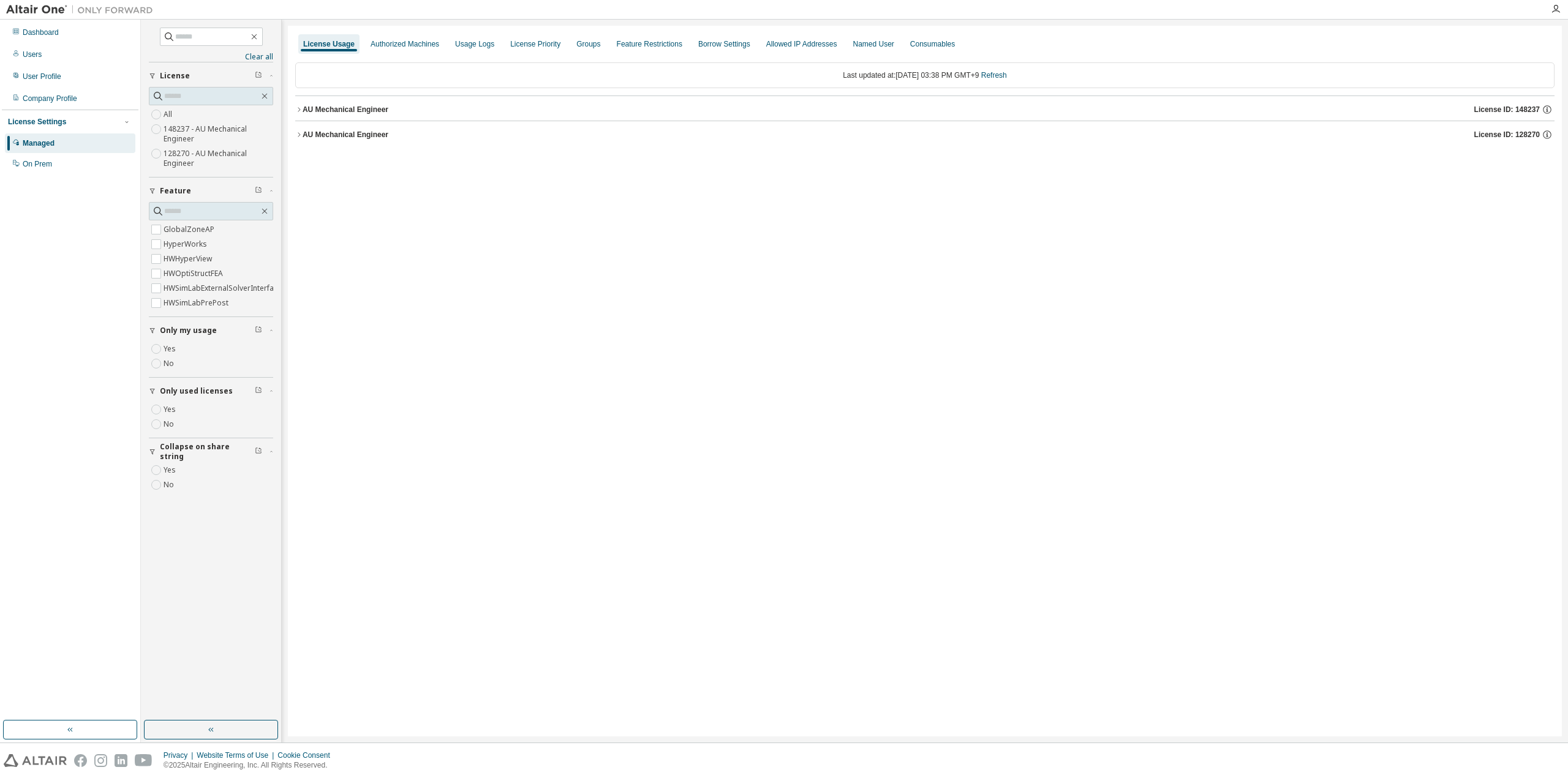
click at [330, 132] on div "AU Mechanical Engineer" at bounding box center [345, 134] width 86 height 10
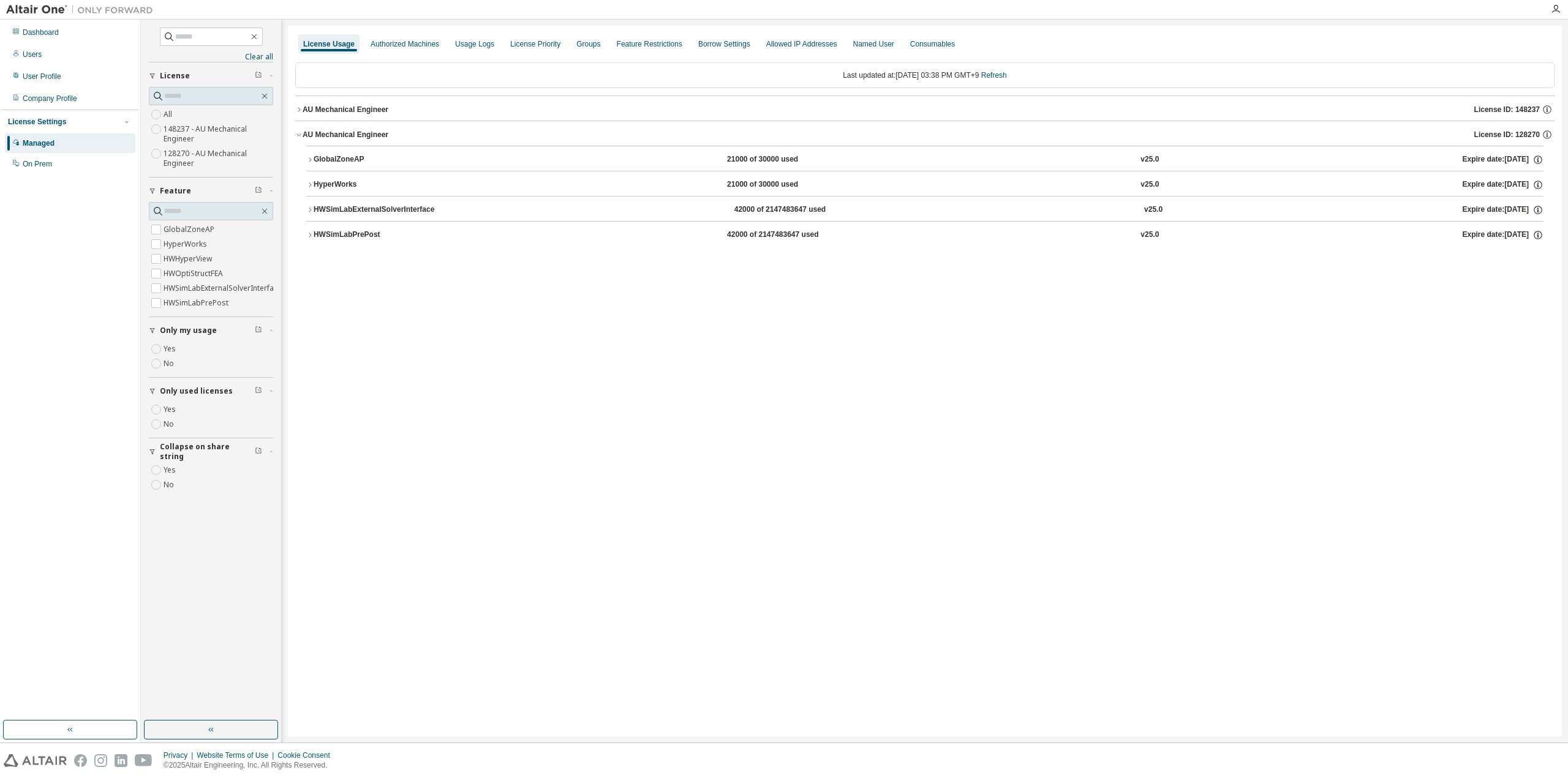
click at [325, 155] on div "GlobalZoneAP" at bounding box center [369, 160] width 110 height 11
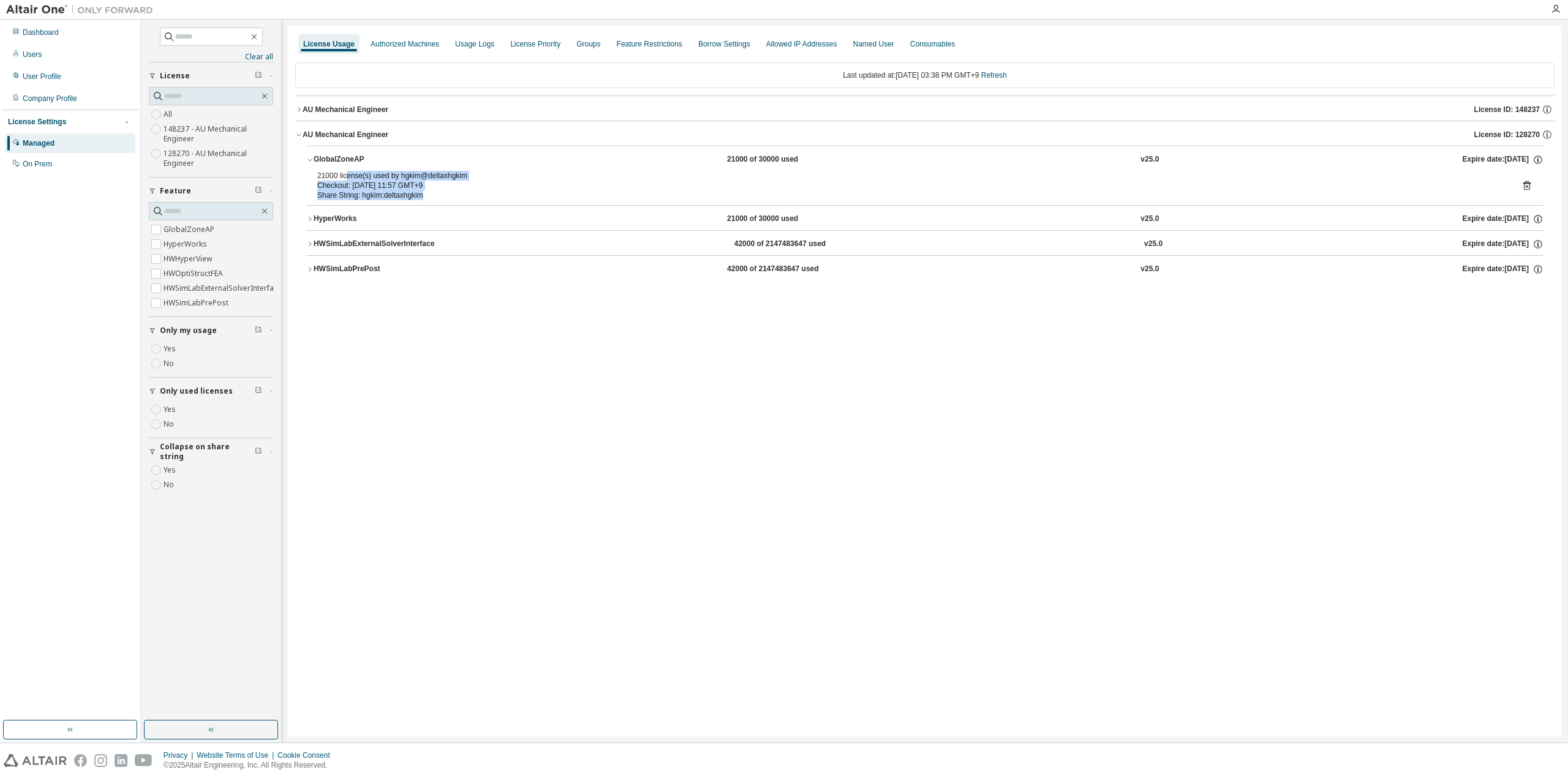
drag, startPoint x: 346, startPoint y: 177, endPoint x: 441, endPoint y: 195, distance: 96.7
click at [441, 195] on div "21000 license(s) used by hgkim@deltaxhgkim Checkout: 2025-08-18 11:57 GMT+9 Sha…" at bounding box center [910, 185] width 1186 height 29
click at [441, 195] on div "Share String: hgkim:deltaxhgkim" at bounding box center [910, 195] width 1186 height 10
click at [1000, 76] on link "Refresh" at bounding box center [994, 75] width 26 height 9
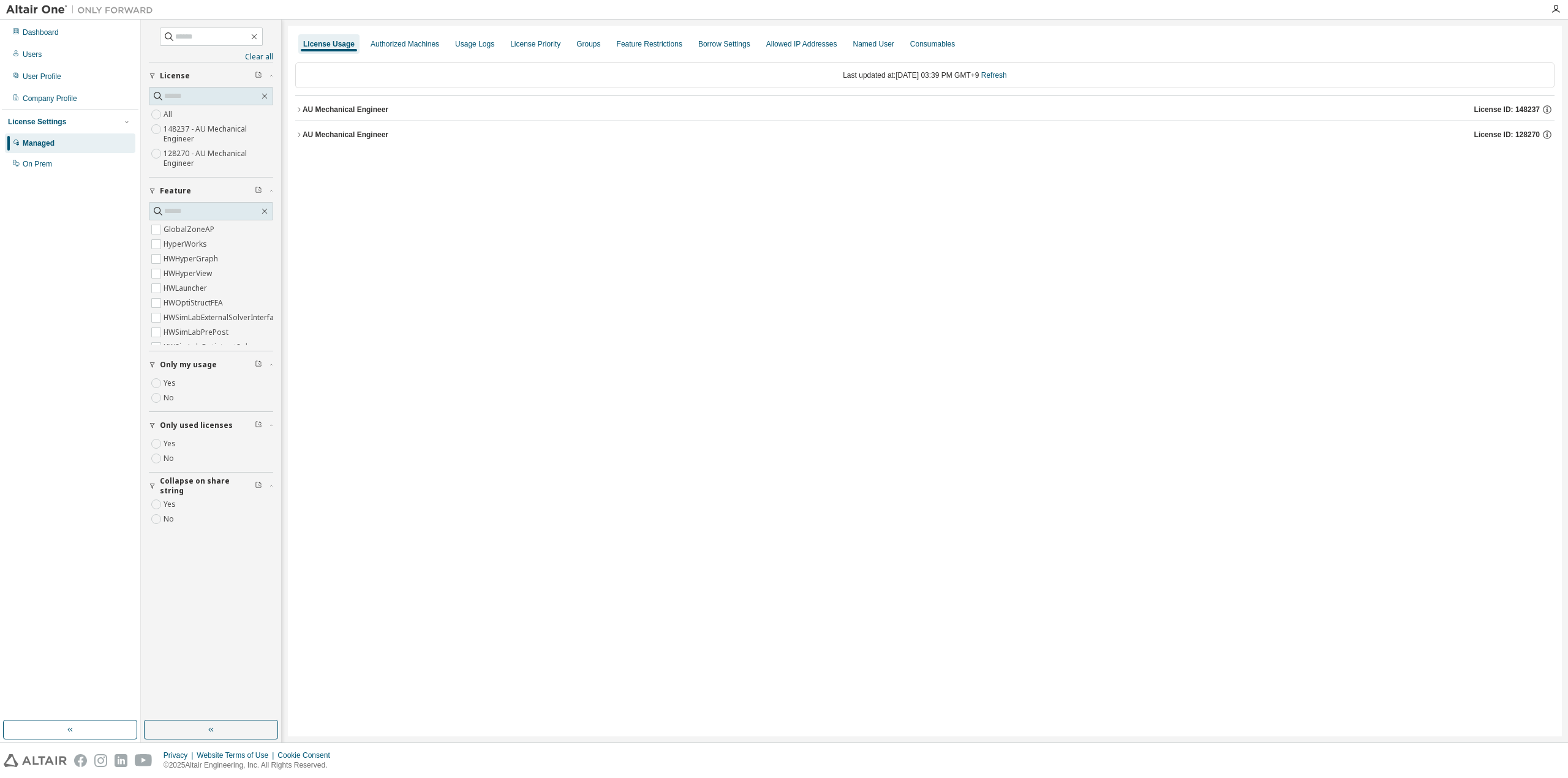
click at [355, 126] on button "AU Mechanical Engineer License ID: 128270" at bounding box center [924, 134] width 1259 height 27
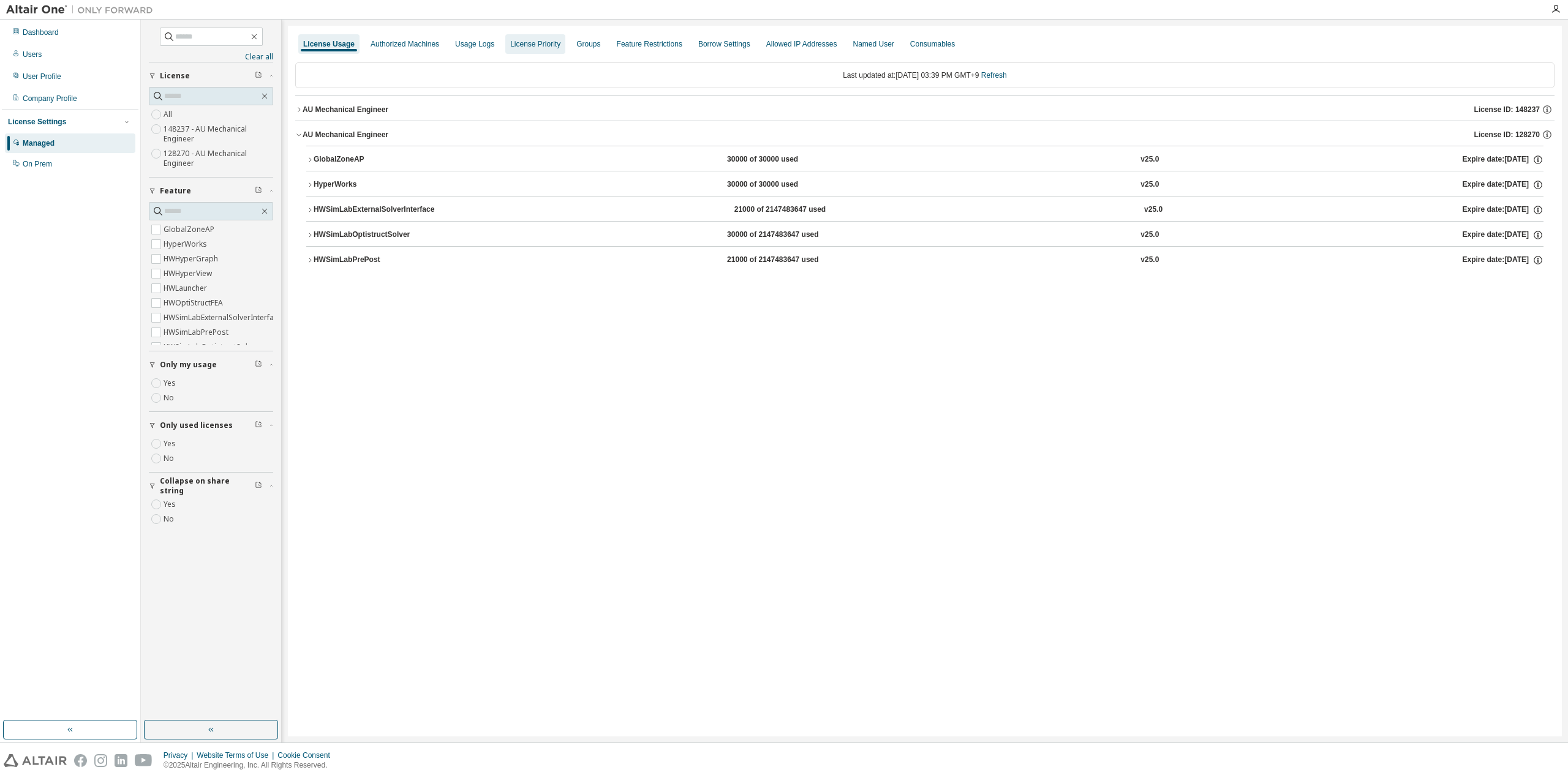
click at [522, 39] on div "License Priority" at bounding box center [535, 44] width 50 height 10
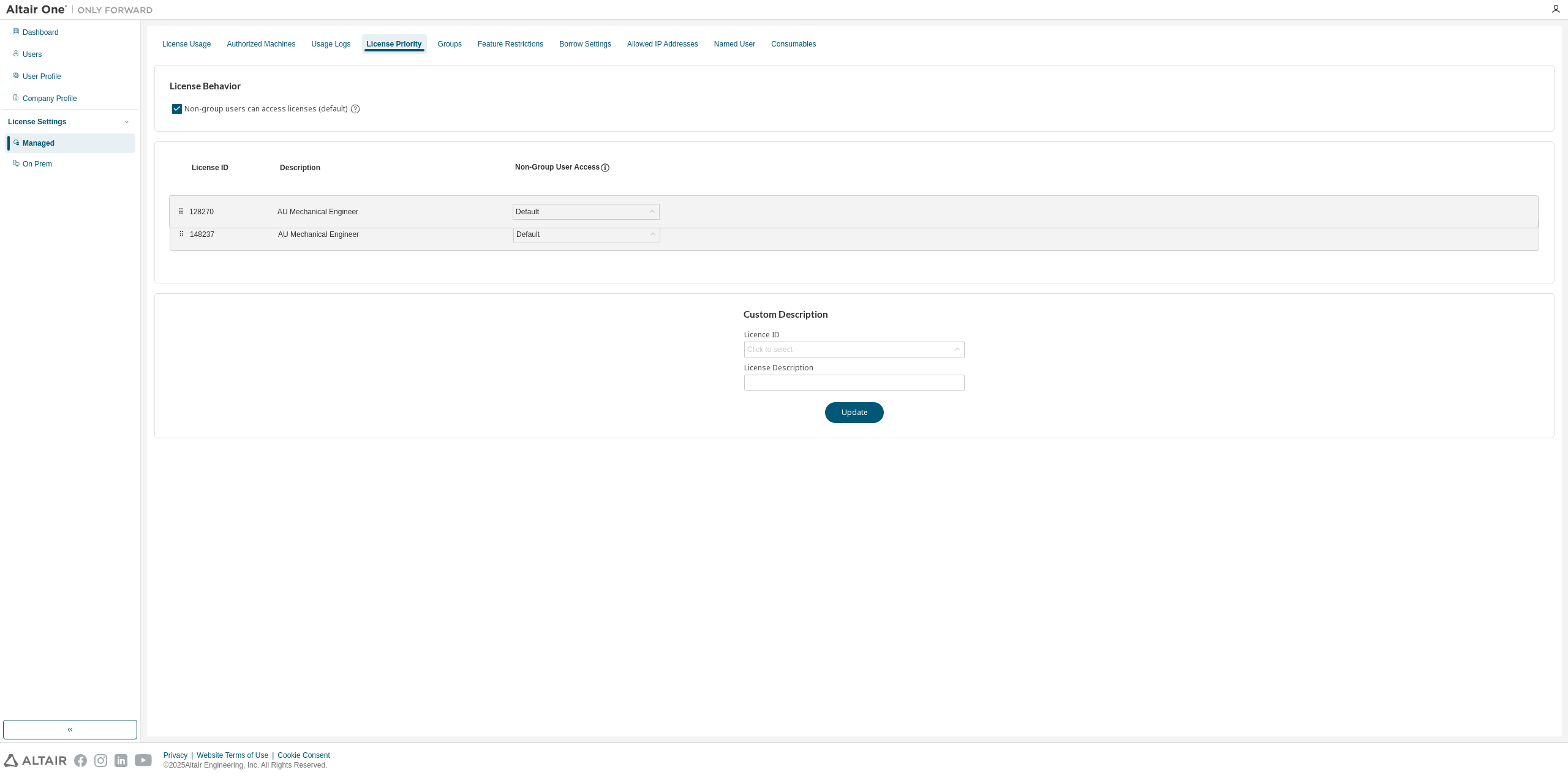
drag, startPoint x: 182, startPoint y: 230, endPoint x: 181, endPoint y: 206, distance: 24.0
click at [181, 207] on div "⠿" at bounding box center [180, 211] width 7 height 10
click at [196, 39] on div "License Usage" at bounding box center [187, 44] width 48 height 10
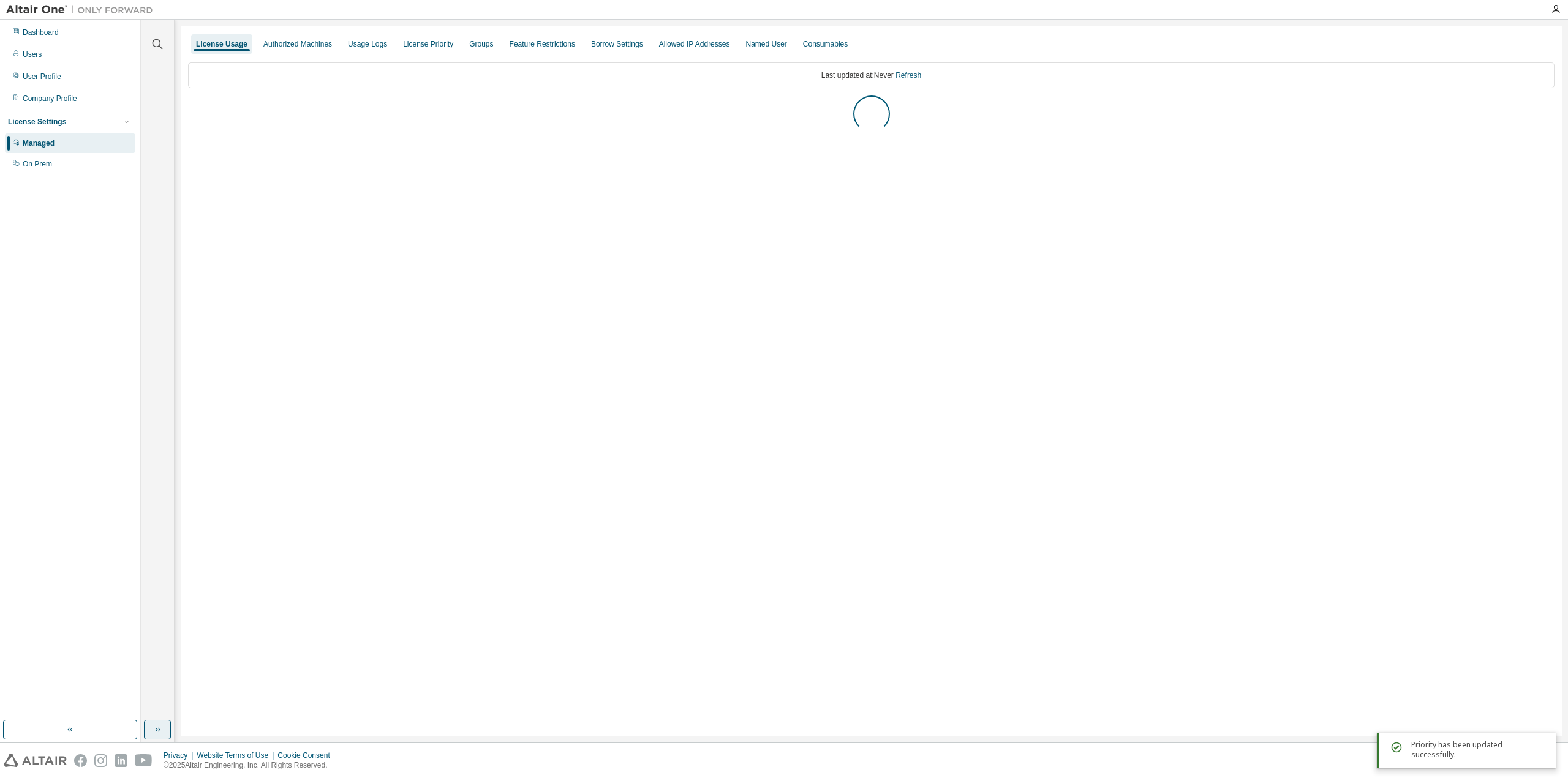
click at [155, 732] on icon "button" at bounding box center [157, 730] width 10 height 10
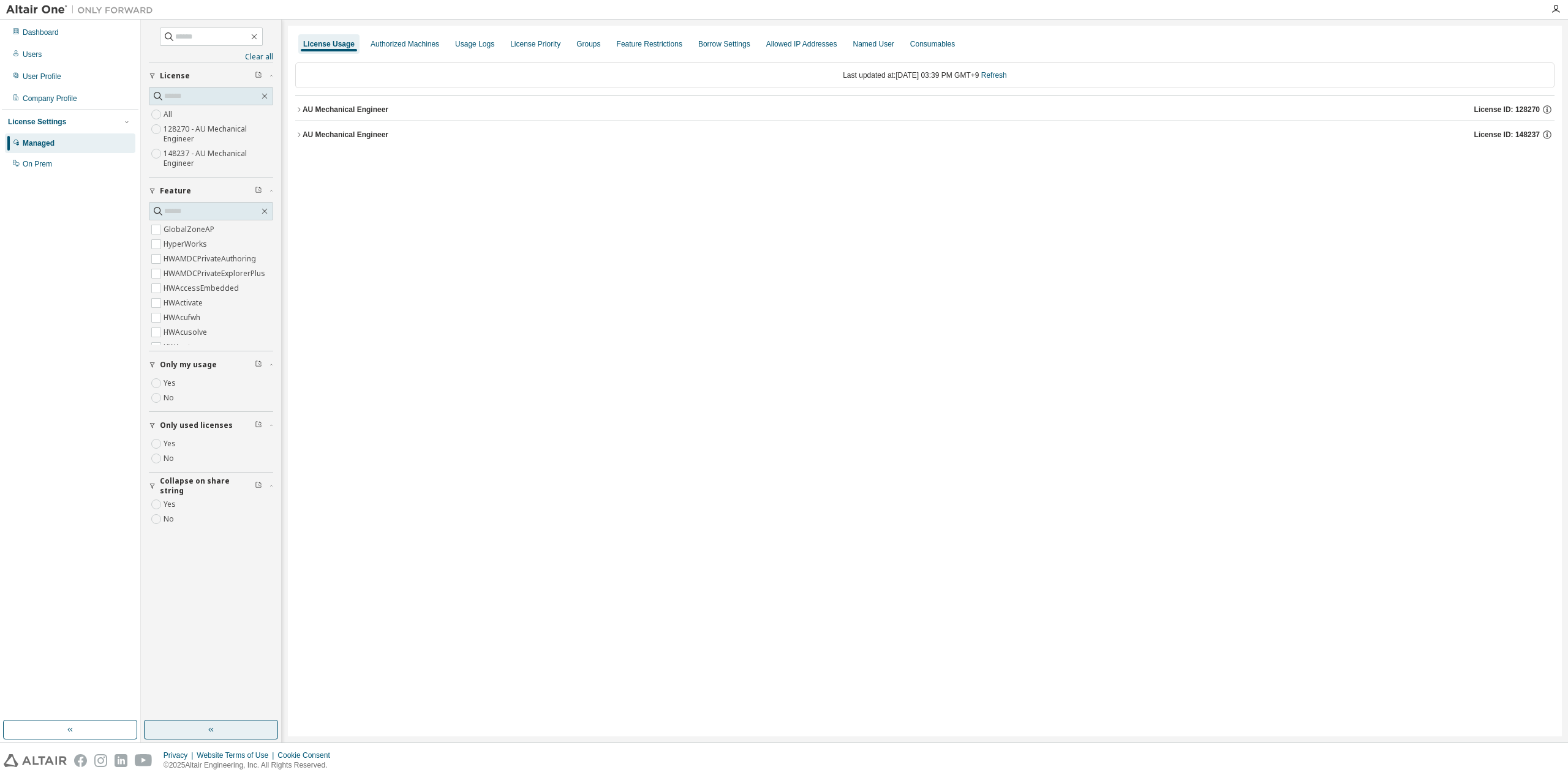
click at [232, 723] on button "button" at bounding box center [211, 730] width 134 height 20
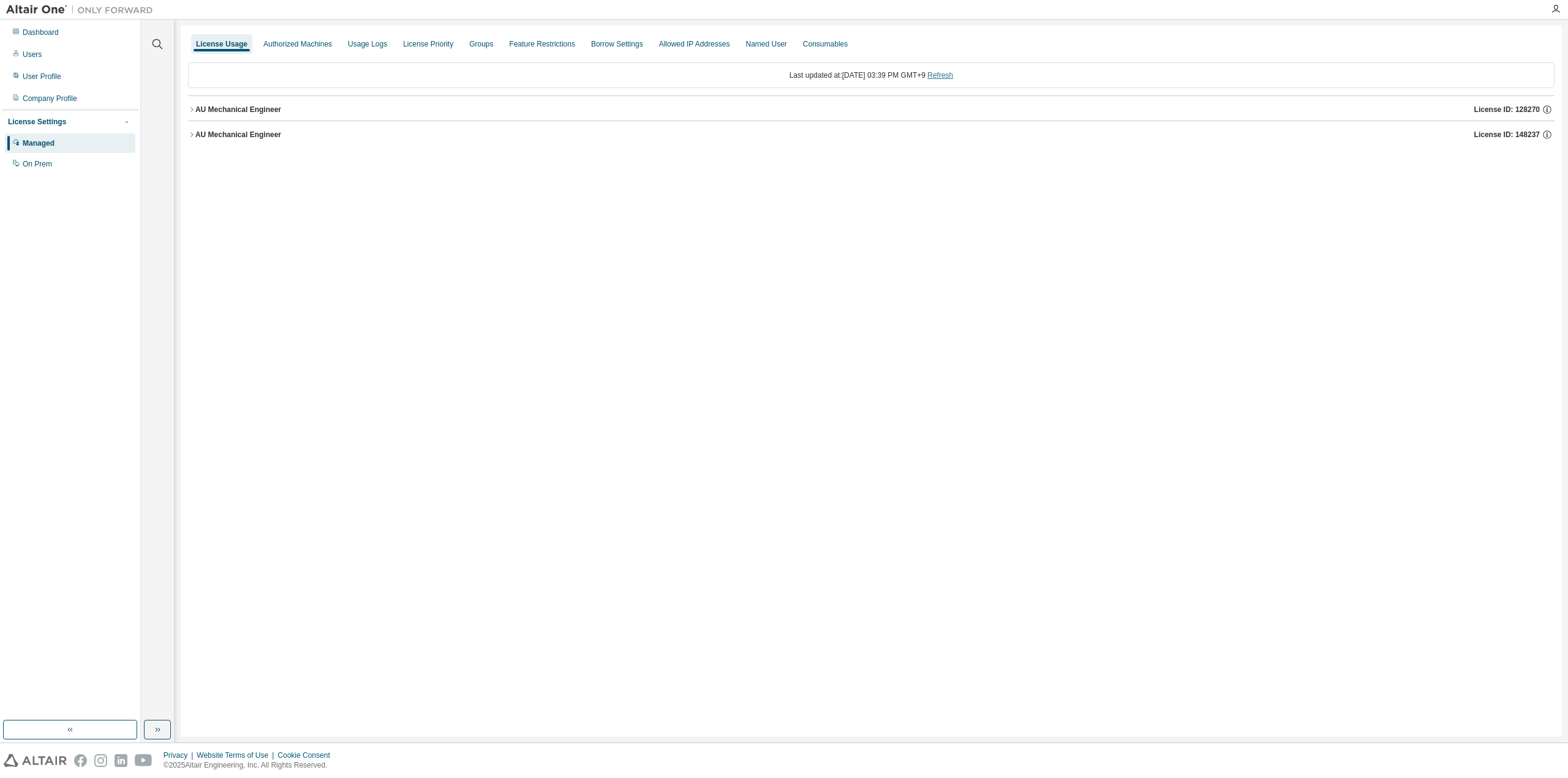
click at [953, 76] on link "Refresh" at bounding box center [939, 75] width 26 height 9
click at [249, 134] on div "AU Mechanical Engineer" at bounding box center [238, 134] width 86 height 10
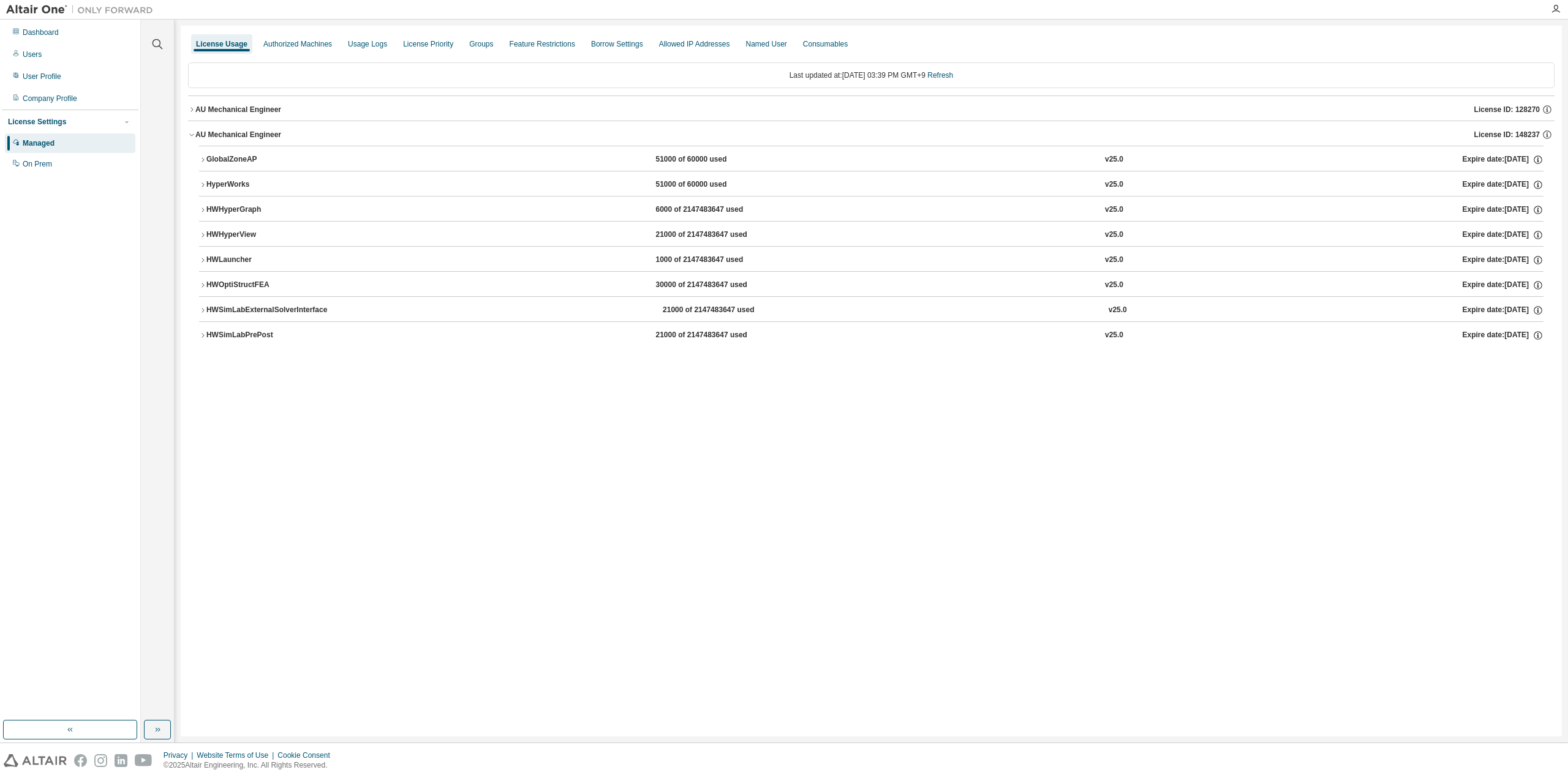
click at [233, 156] on div "GlobalZoneAP" at bounding box center [261, 160] width 110 height 11
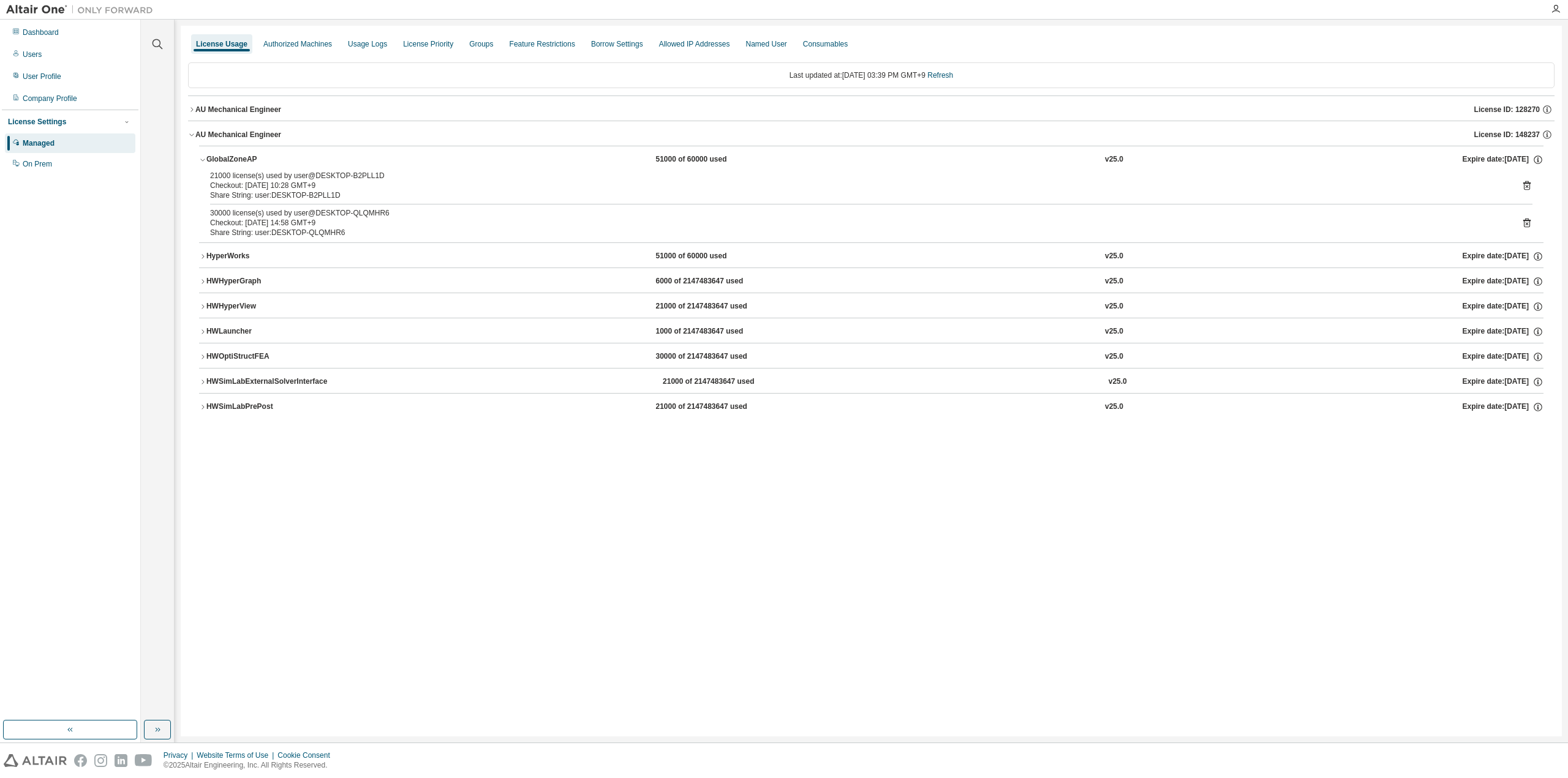
click at [232, 156] on div "GlobalZoneAP" at bounding box center [261, 160] width 110 height 11
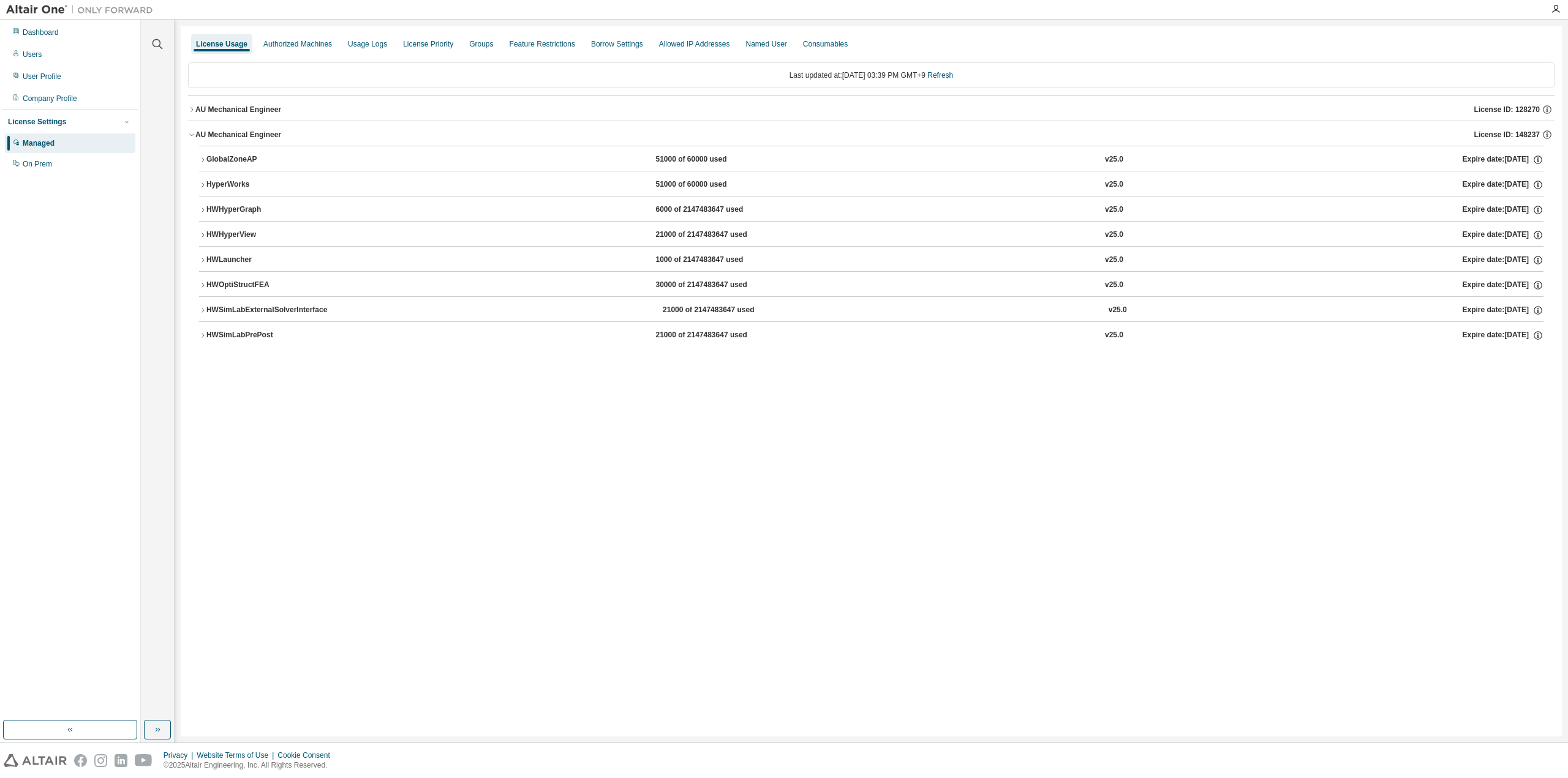
click at [224, 101] on button "AU Mechanical Engineer License ID: 128270" at bounding box center [871, 109] width 1366 height 27
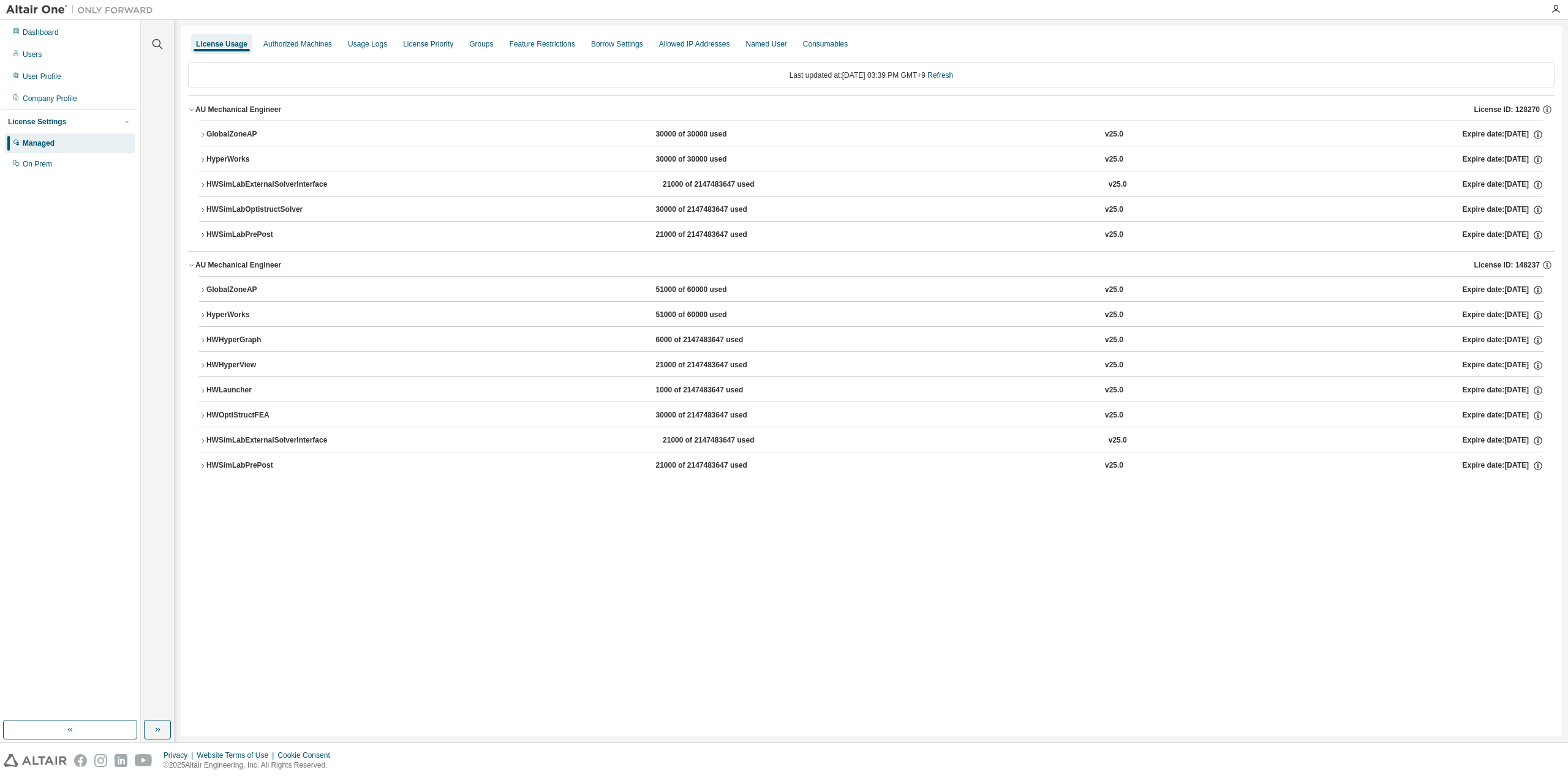
click at [223, 134] on div "GlobalZoneAP" at bounding box center [261, 134] width 110 height 11
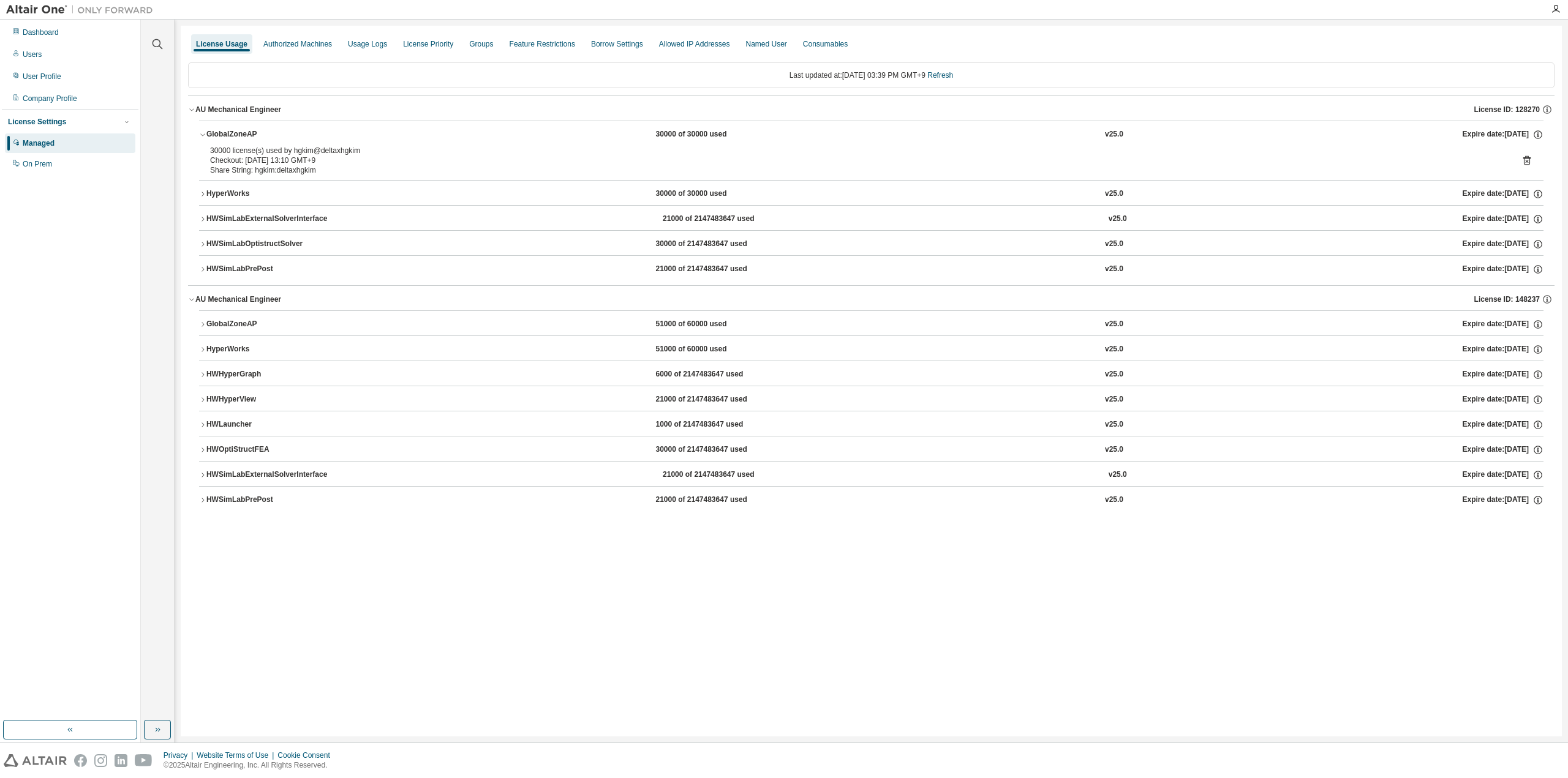
click at [501, 613] on div "License Usage Authorized Machines Usage Logs License Priority Groups Feature Re…" at bounding box center [871, 381] width 1381 height 711
click at [495, 643] on div "License Usage Authorized Machines Usage Logs License Priority Groups Feature Re…" at bounding box center [871, 381] width 1381 height 711
click at [953, 73] on link "Refresh" at bounding box center [939, 75] width 26 height 9
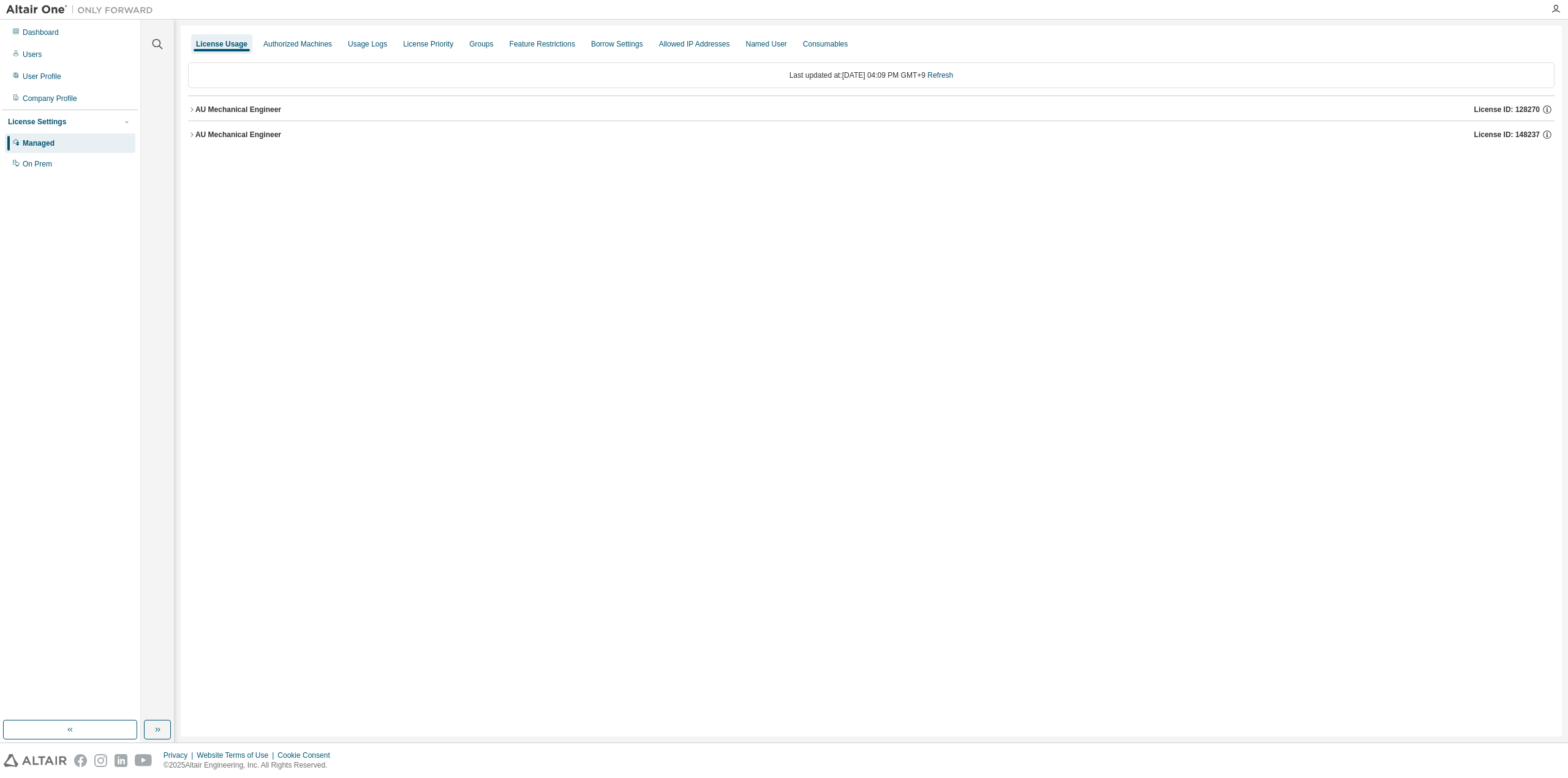
click at [221, 115] on button "AU Mechanical Engineer License ID: 128270" at bounding box center [871, 109] width 1366 height 27
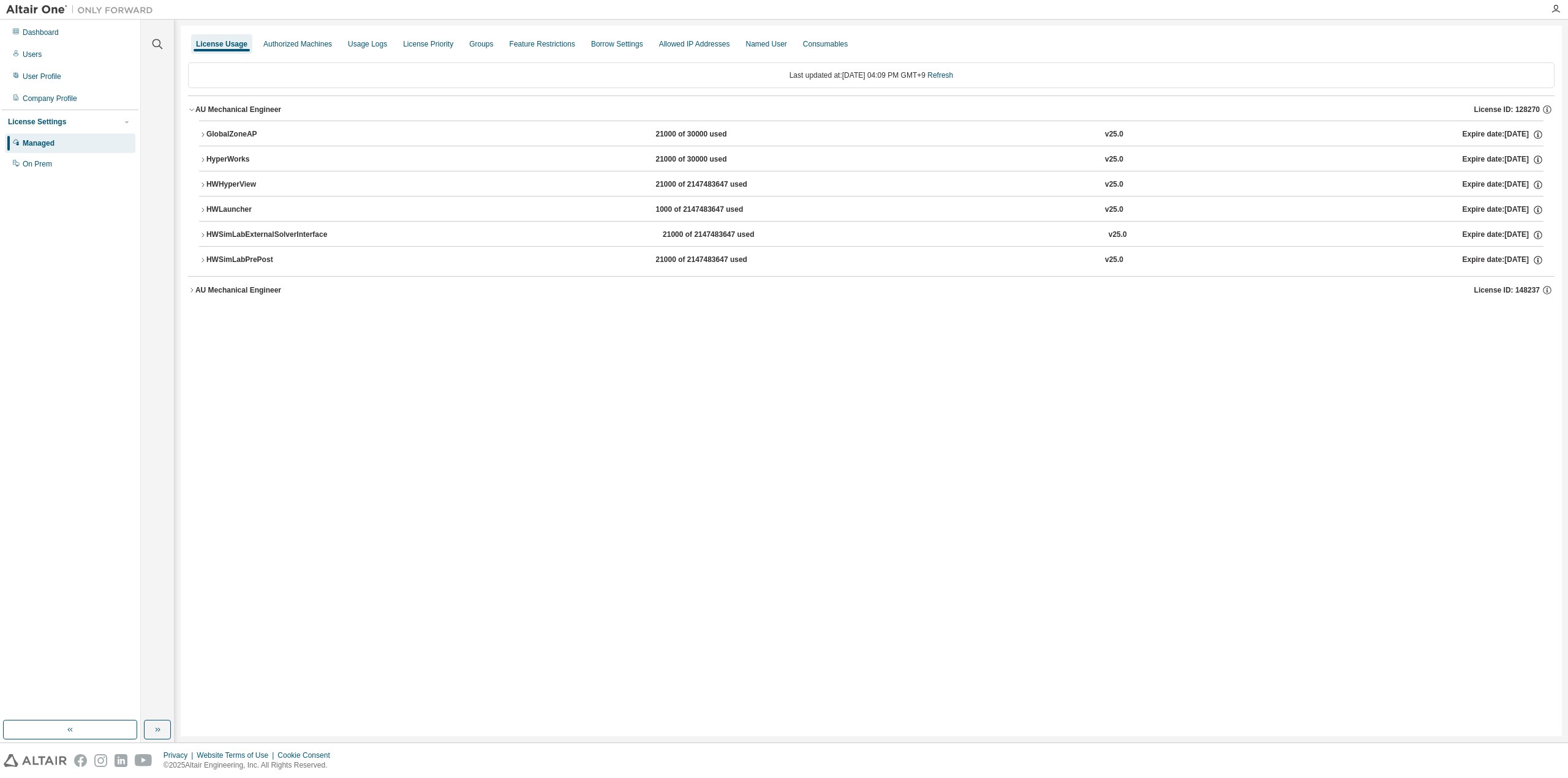
click at [217, 133] on div "GlobalZoneAP" at bounding box center [261, 134] width 110 height 11
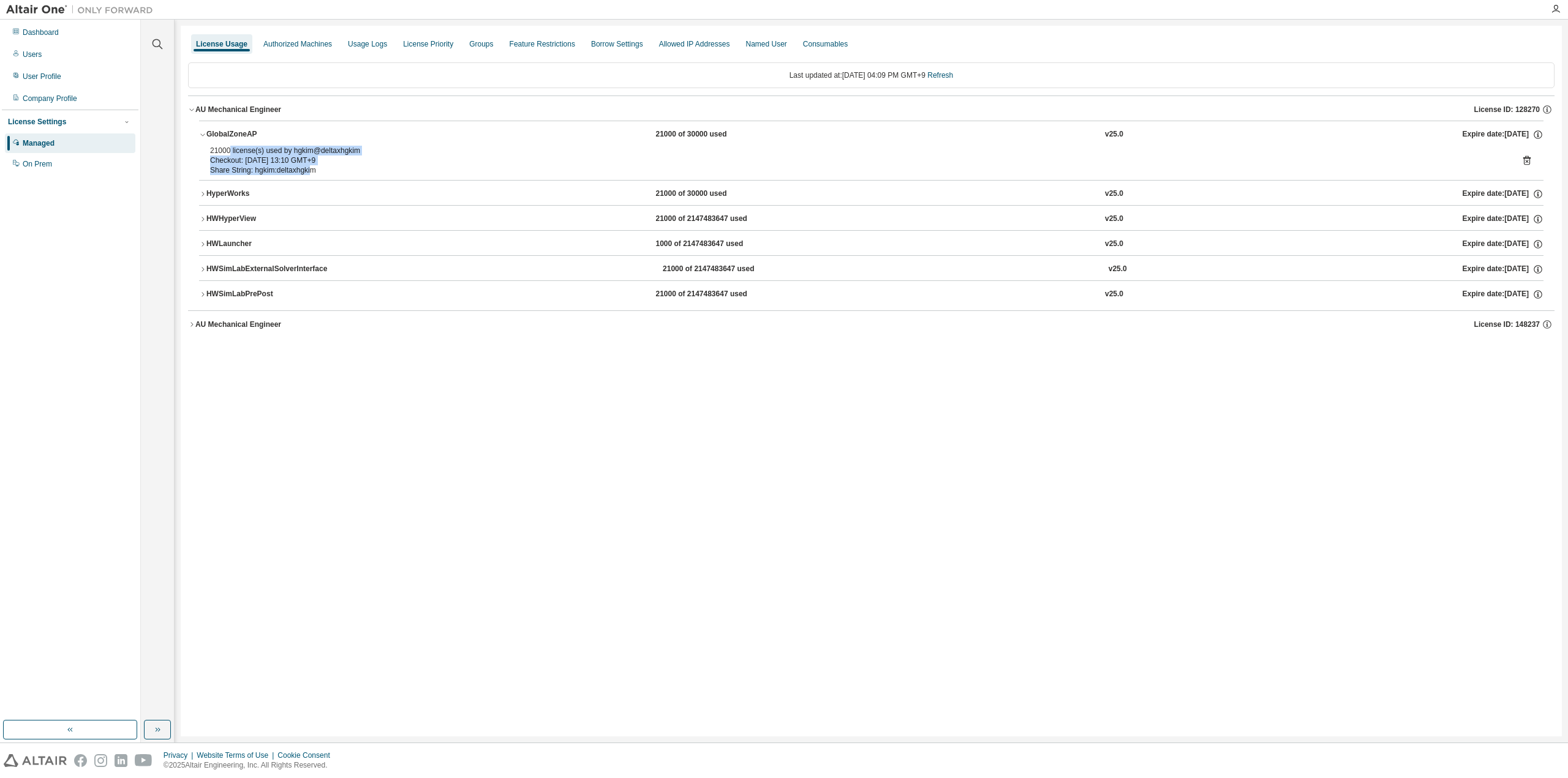
drag, startPoint x: 235, startPoint y: 147, endPoint x: 308, endPoint y: 166, distance: 75.4
click at [308, 166] on div "21000 license(s) used by hgkim@deltaxhgkim Checkout: 2025-08-18 13:10 GMT+9 Sha…" at bounding box center [856, 160] width 1293 height 29
click at [221, 327] on div "AU Mechanical Engineer" at bounding box center [238, 324] width 86 height 10
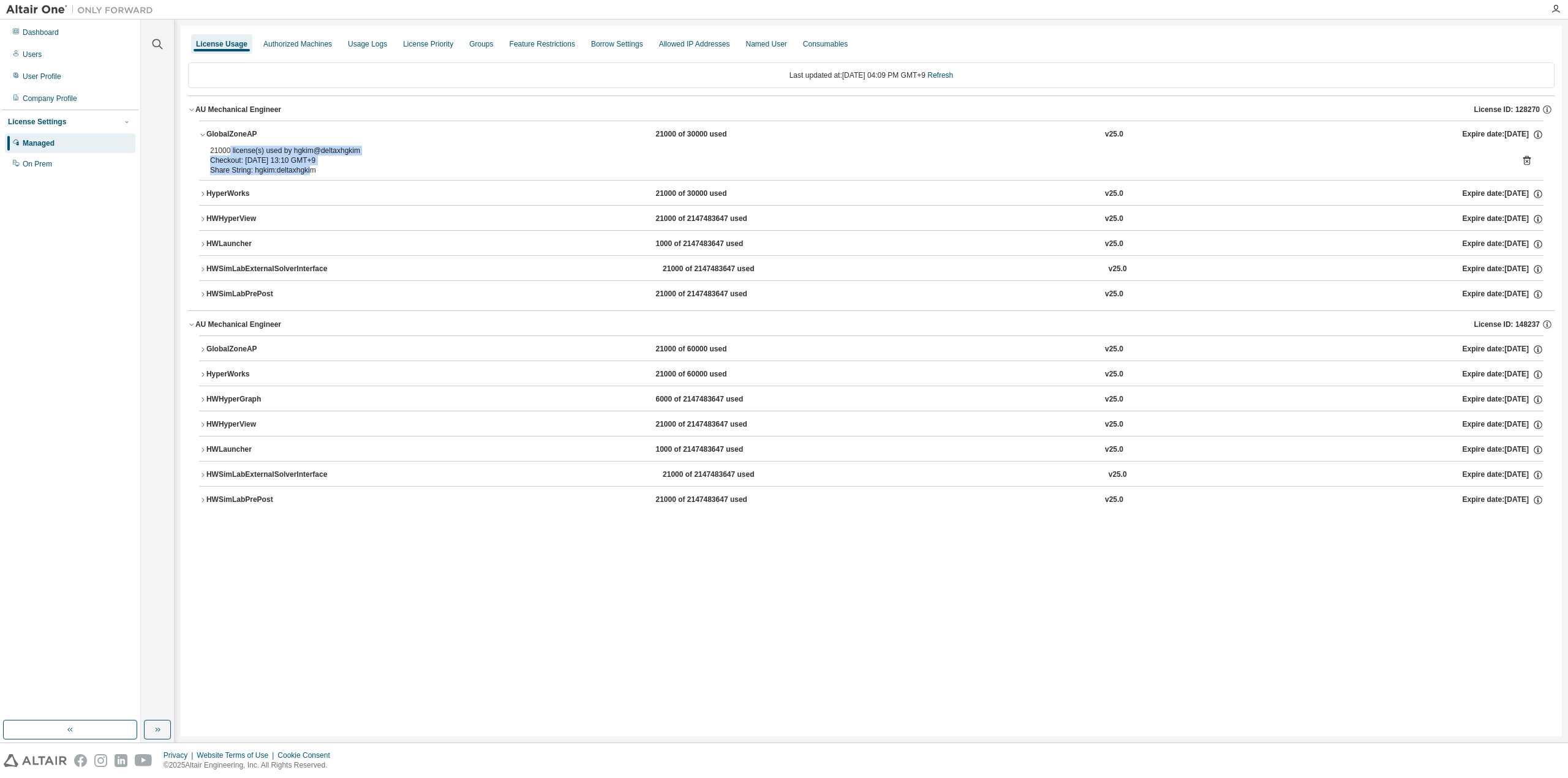
click at [218, 339] on button "GlobalZoneAP 21000 of 60000 used v25.0 Expire date: 2025-11-18" at bounding box center [871, 349] width 1344 height 27
